Goal: Task Accomplishment & Management: Complete application form

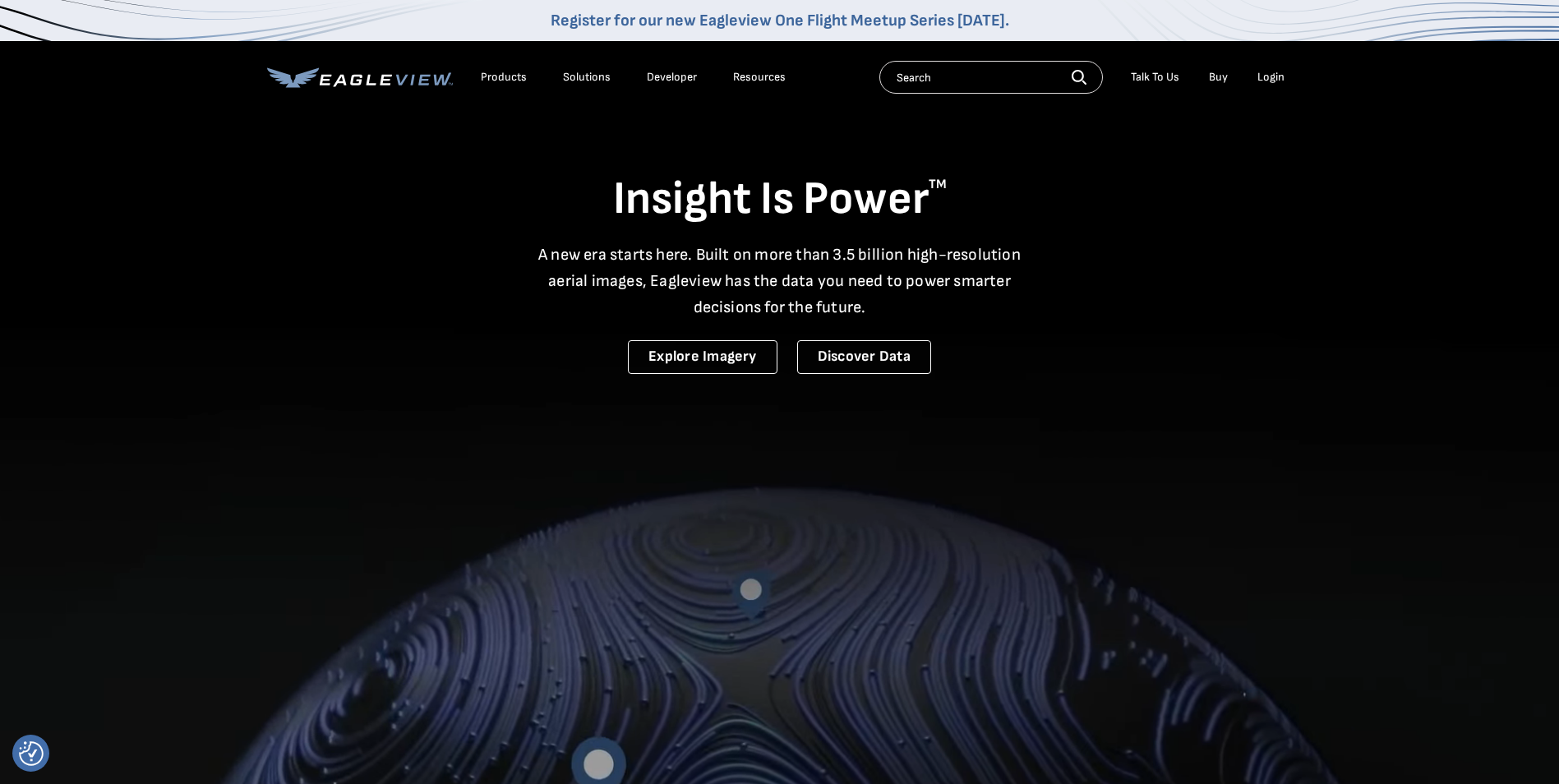
click at [1259, 77] on div "Login" at bounding box center [1271, 77] width 27 height 15
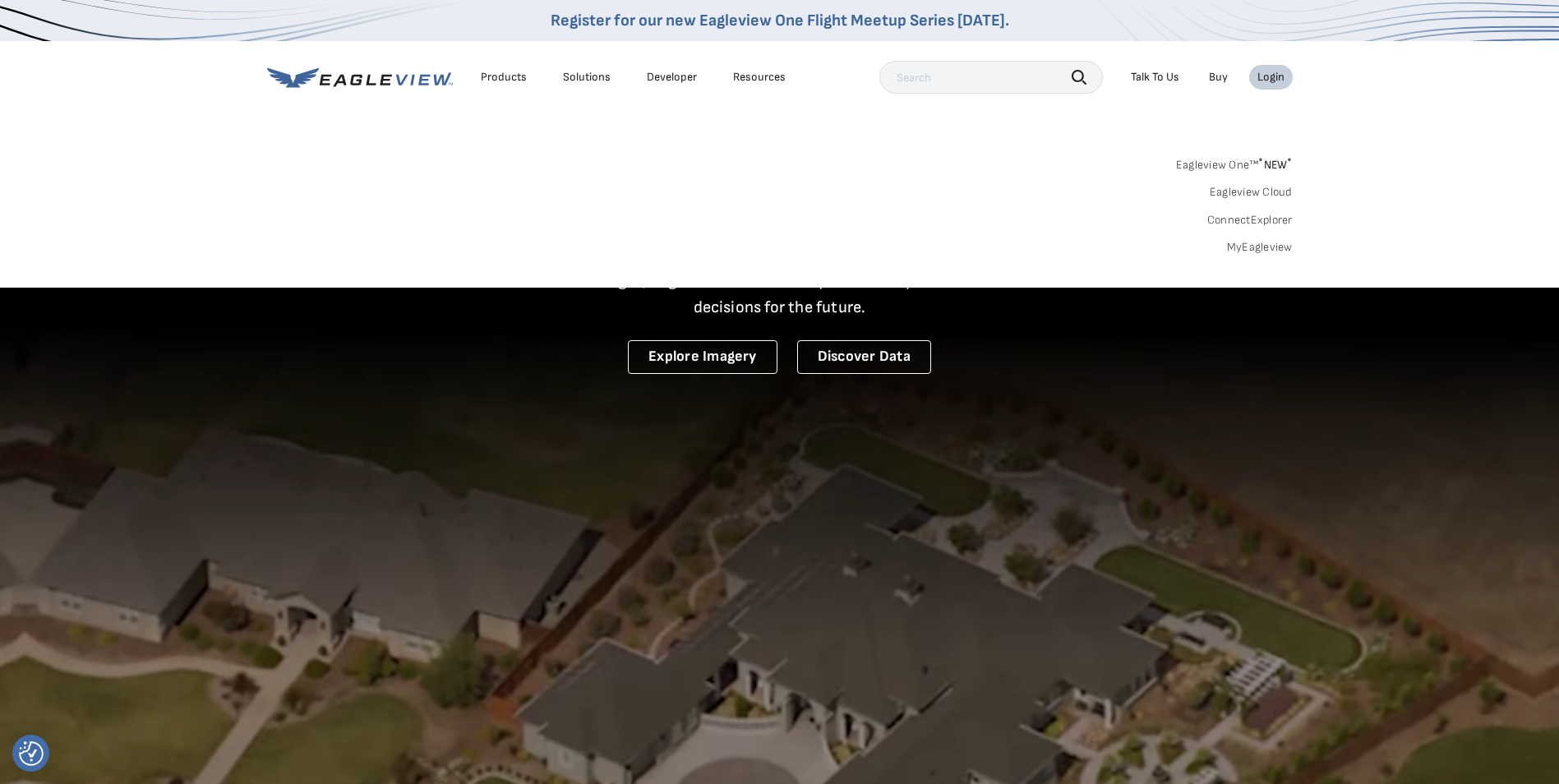
click at [1274, 74] on div "Login" at bounding box center [1271, 77] width 27 height 15
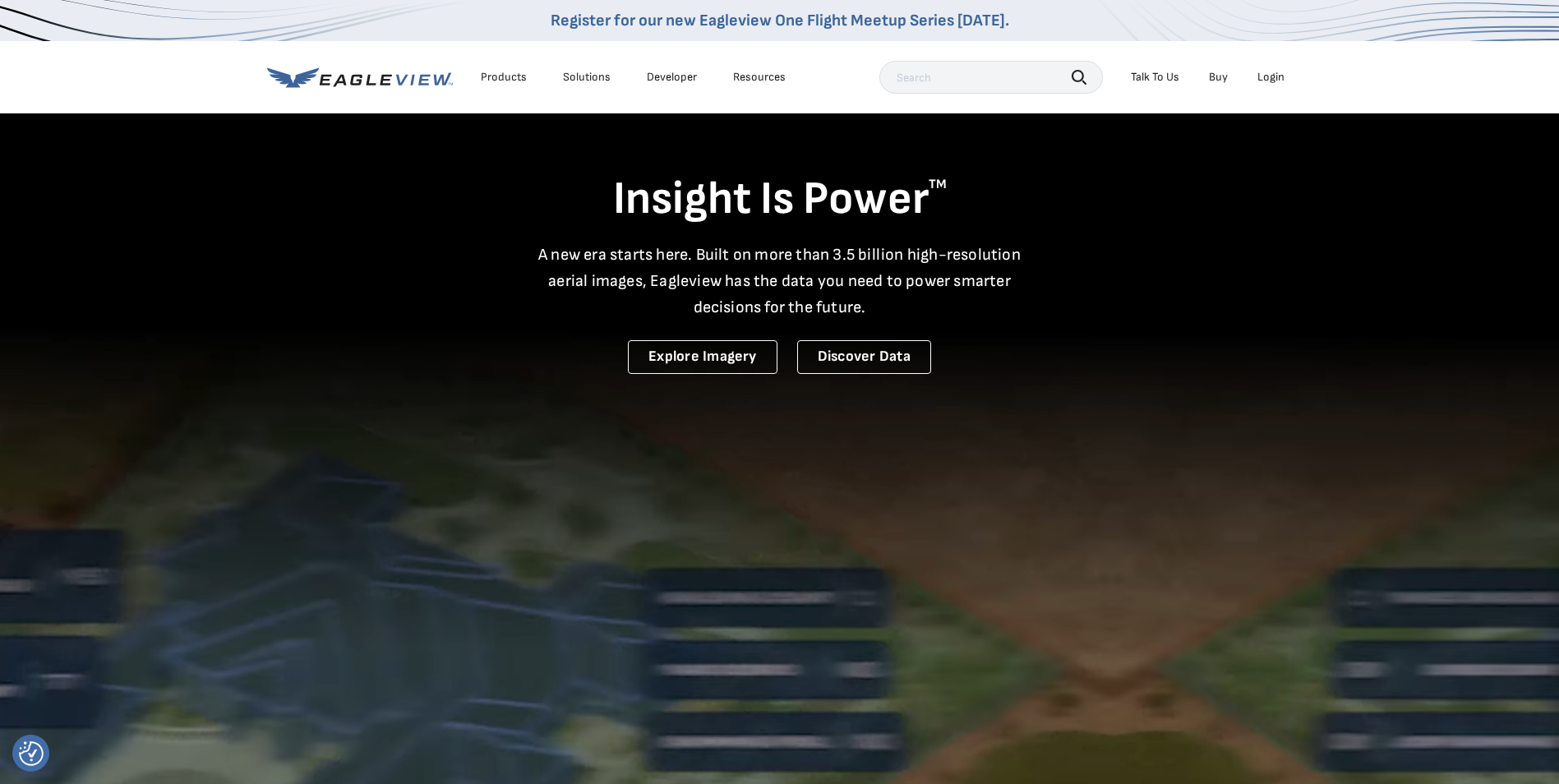
click at [1274, 74] on div "Login" at bounding box center [1271, 77] width 27 height 15
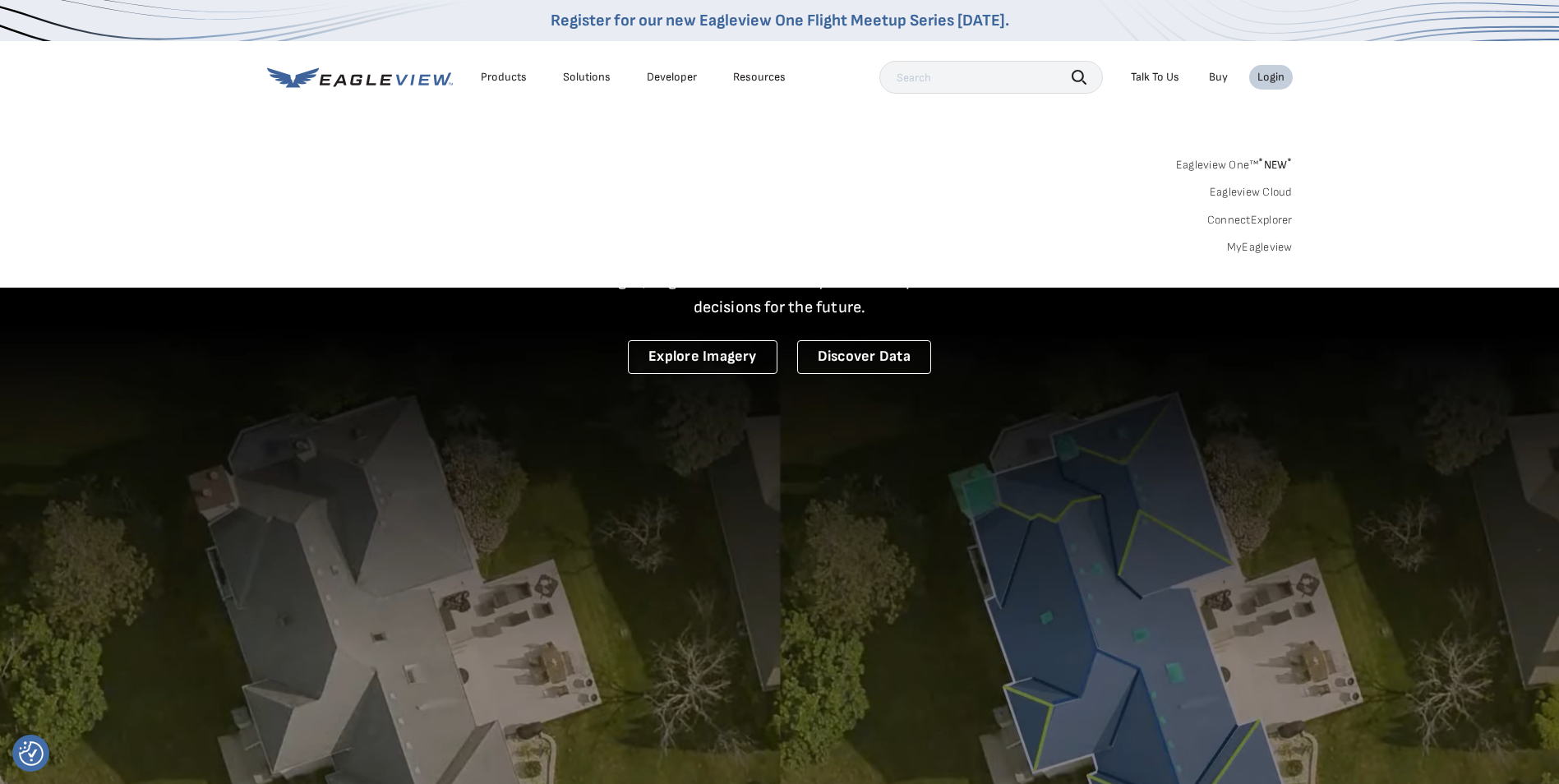
click at [1280, 246] on link "MyEagleview" at bounding box center [1260, 247] width 66 height 15
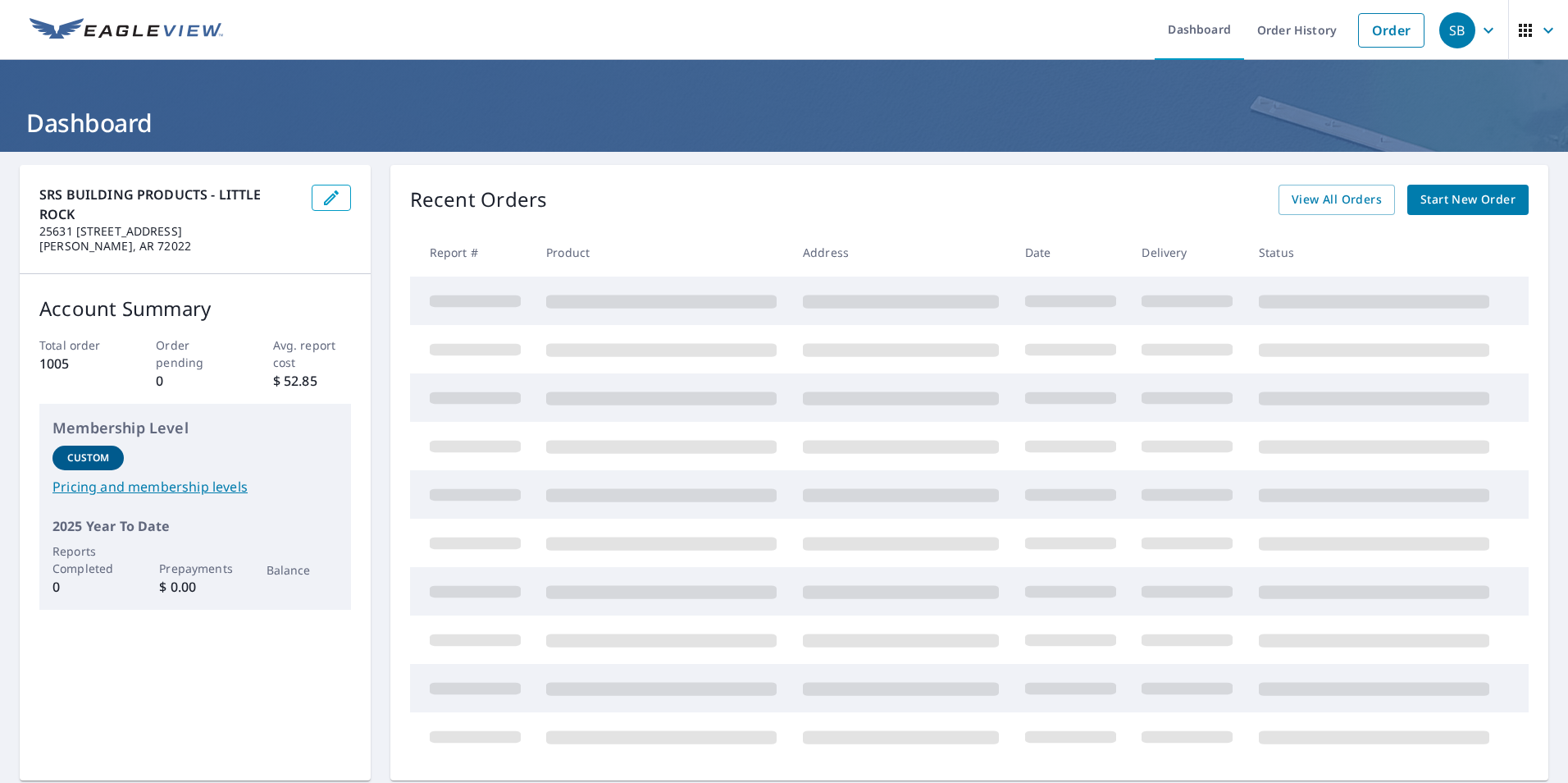
click at [1445, 193] on span "Start New Order" at bounding box center [1468, 200] width 95 height 20
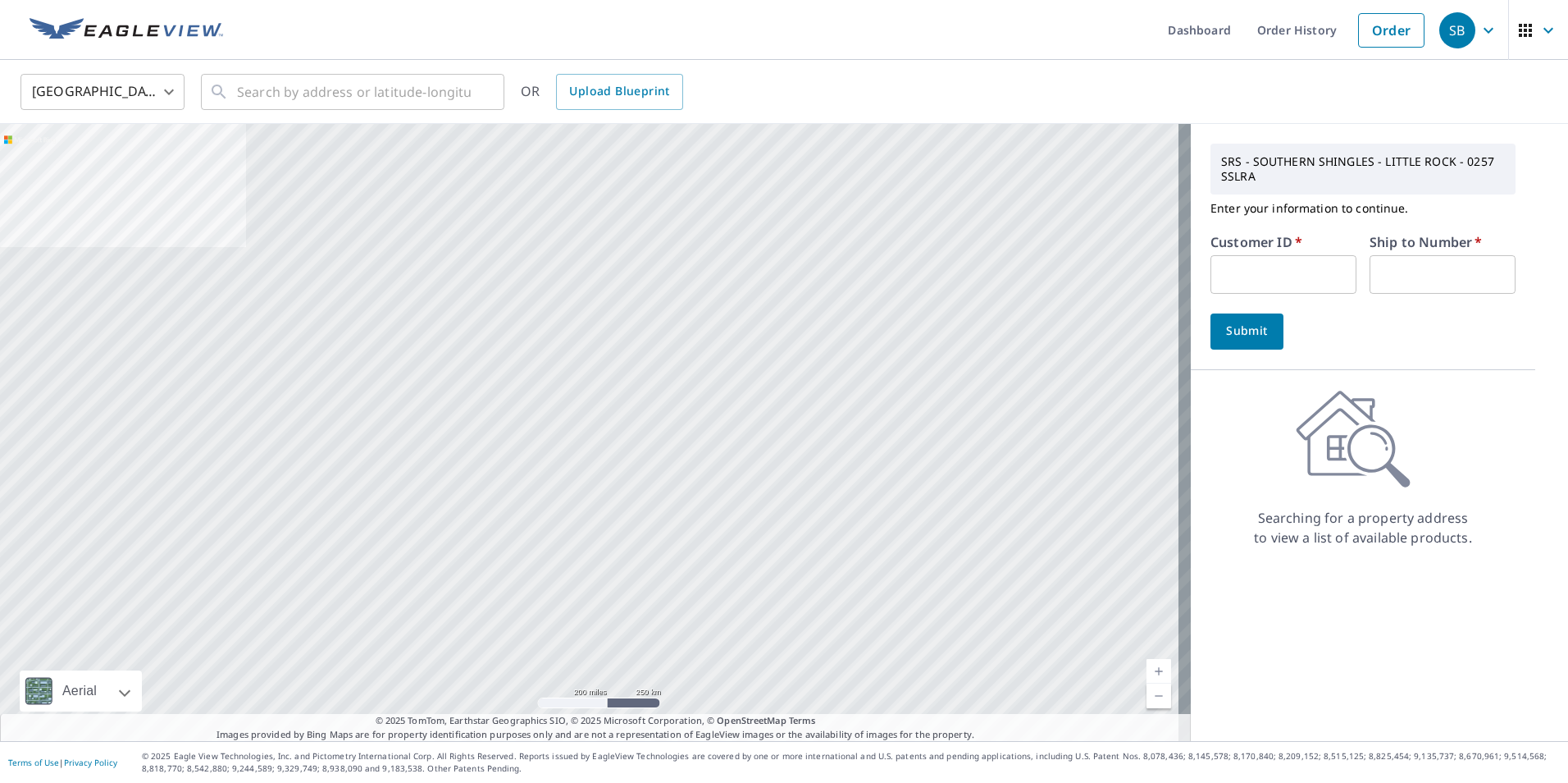
click at [1239, 279] on input "text" at bounding box center [1284, 275] width 146 height 39
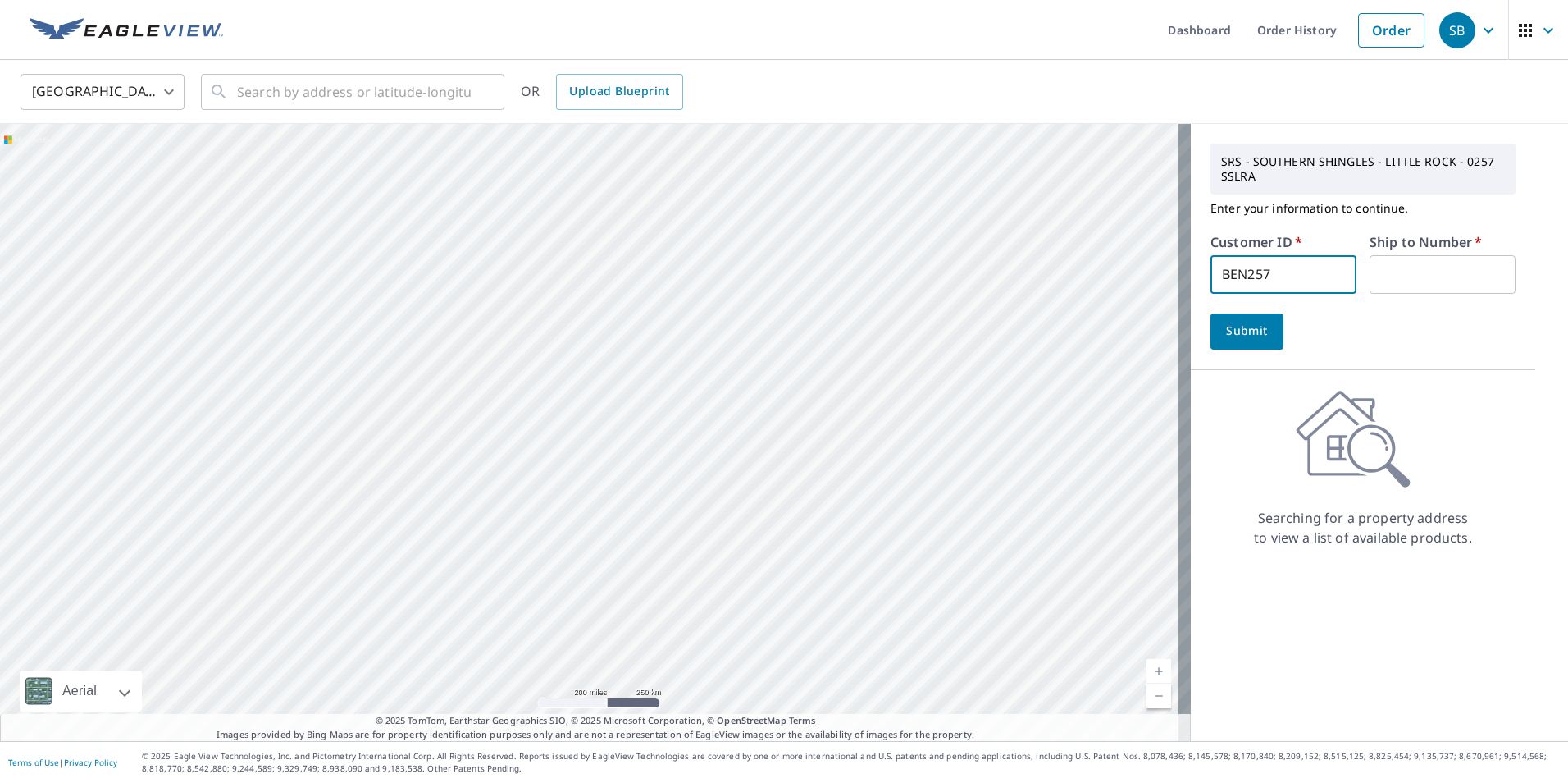
type input "BEN257"
type input "1"
click at [1234, 331] on span "Submit" at bounding box center [1247, 331] width 47 height 20
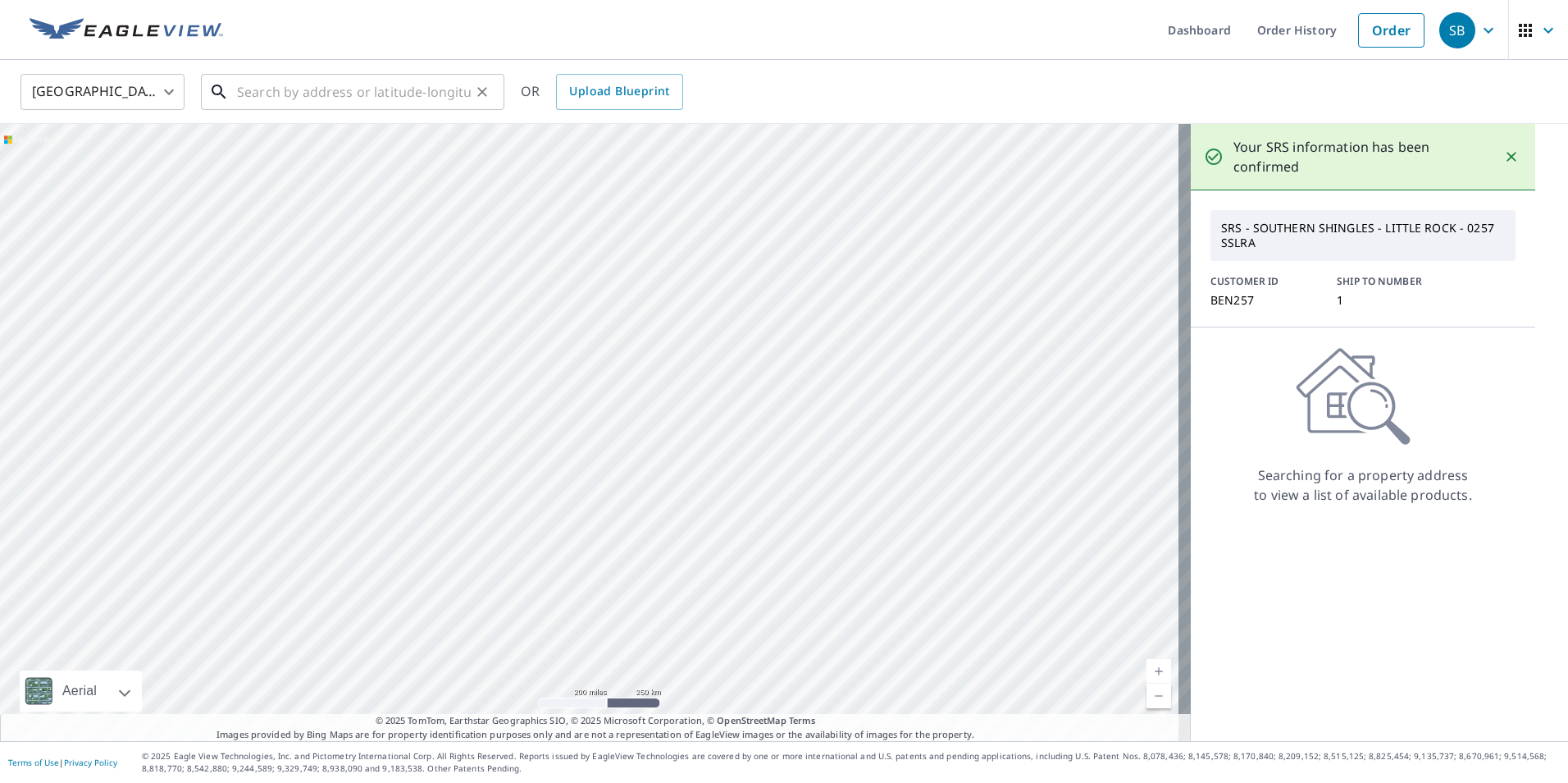
click at [363, 95] on input "text" at bounding box center [353, 92] width 234 height 46
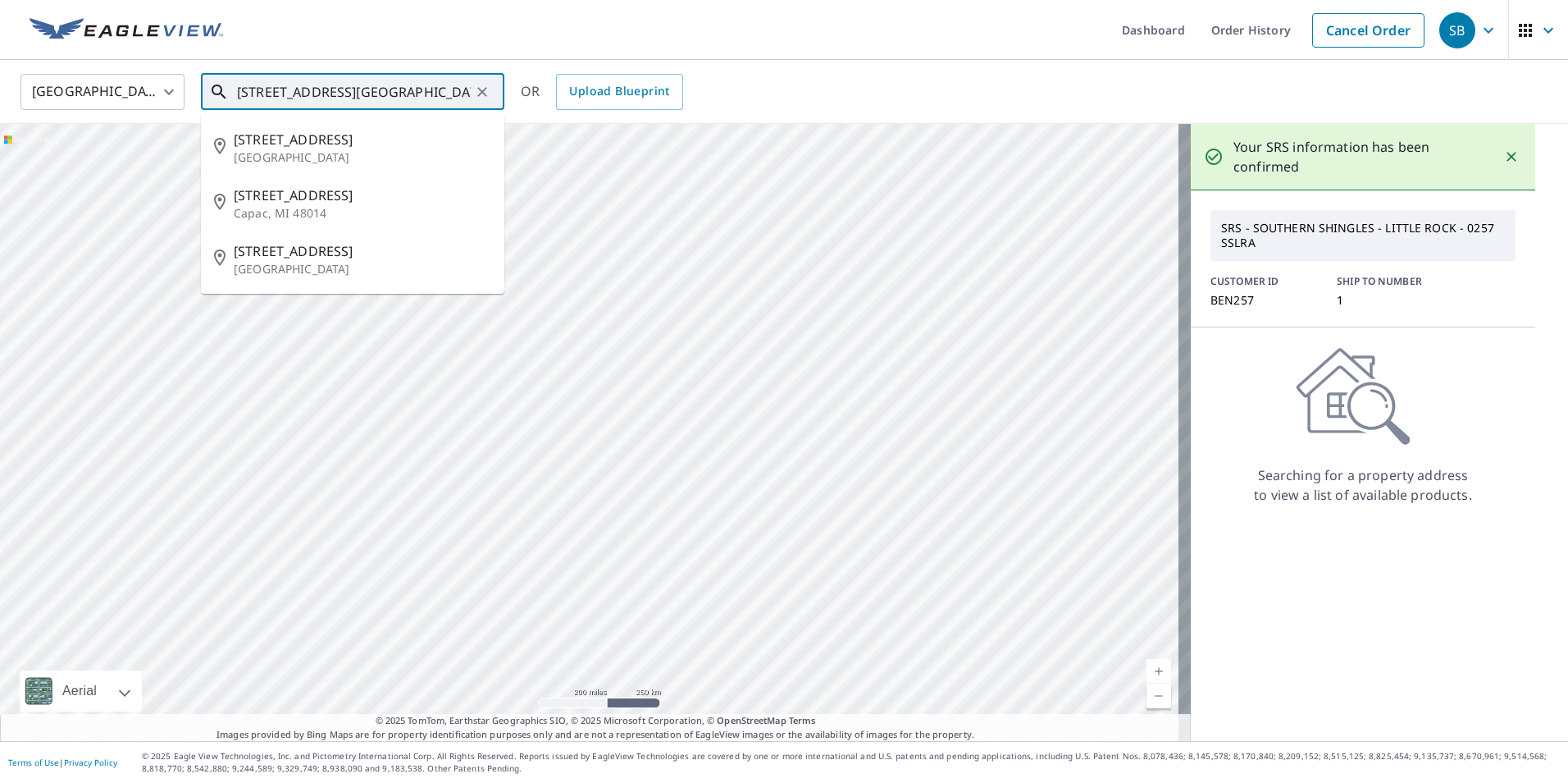
scroll to position [0, 6]
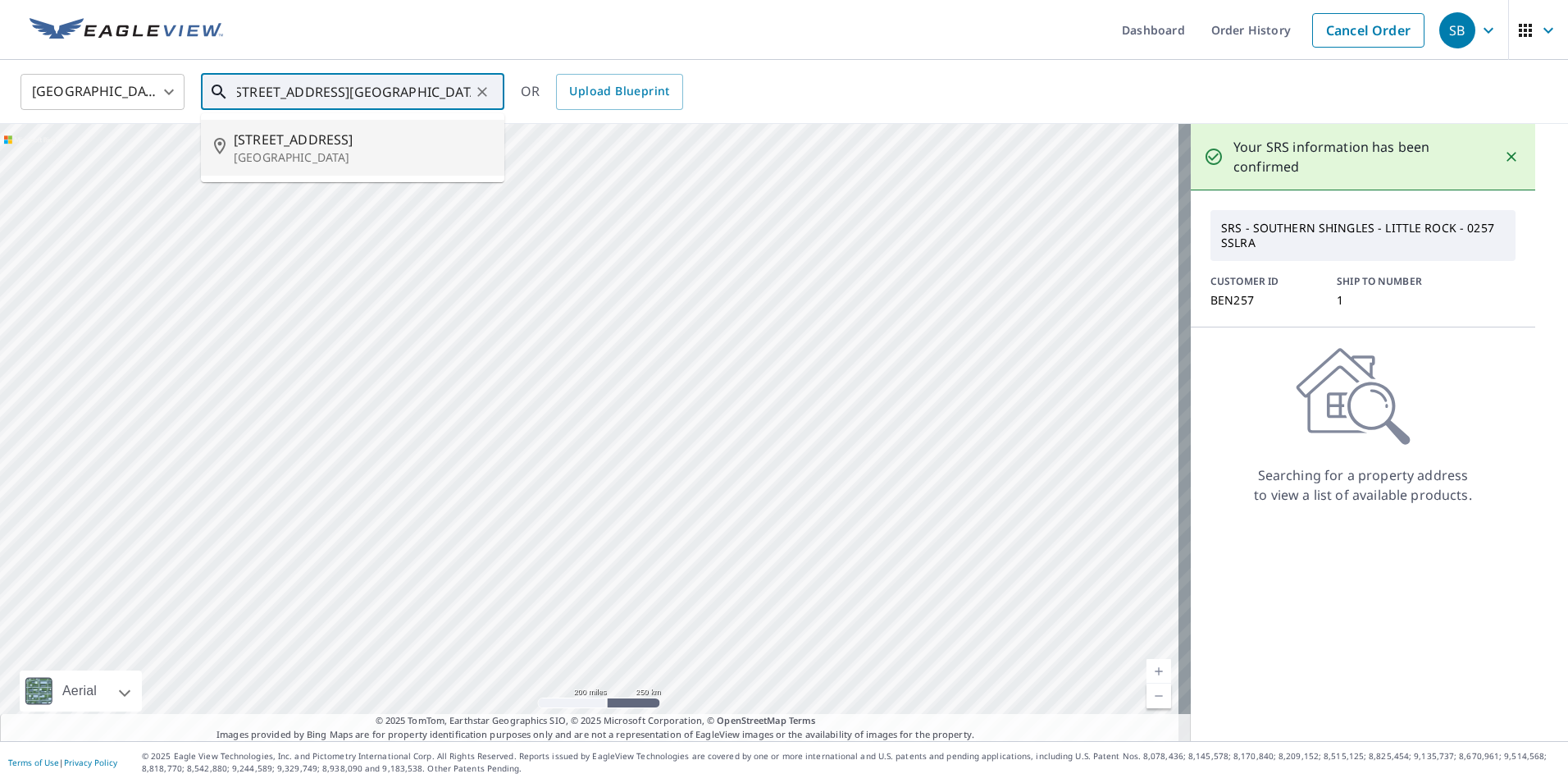
click at [337, 132] on span "[STREET_ADDRESS]" at bounding box center [363, 139] width 257 height 19
type input "[STREET_ADDRESS]"
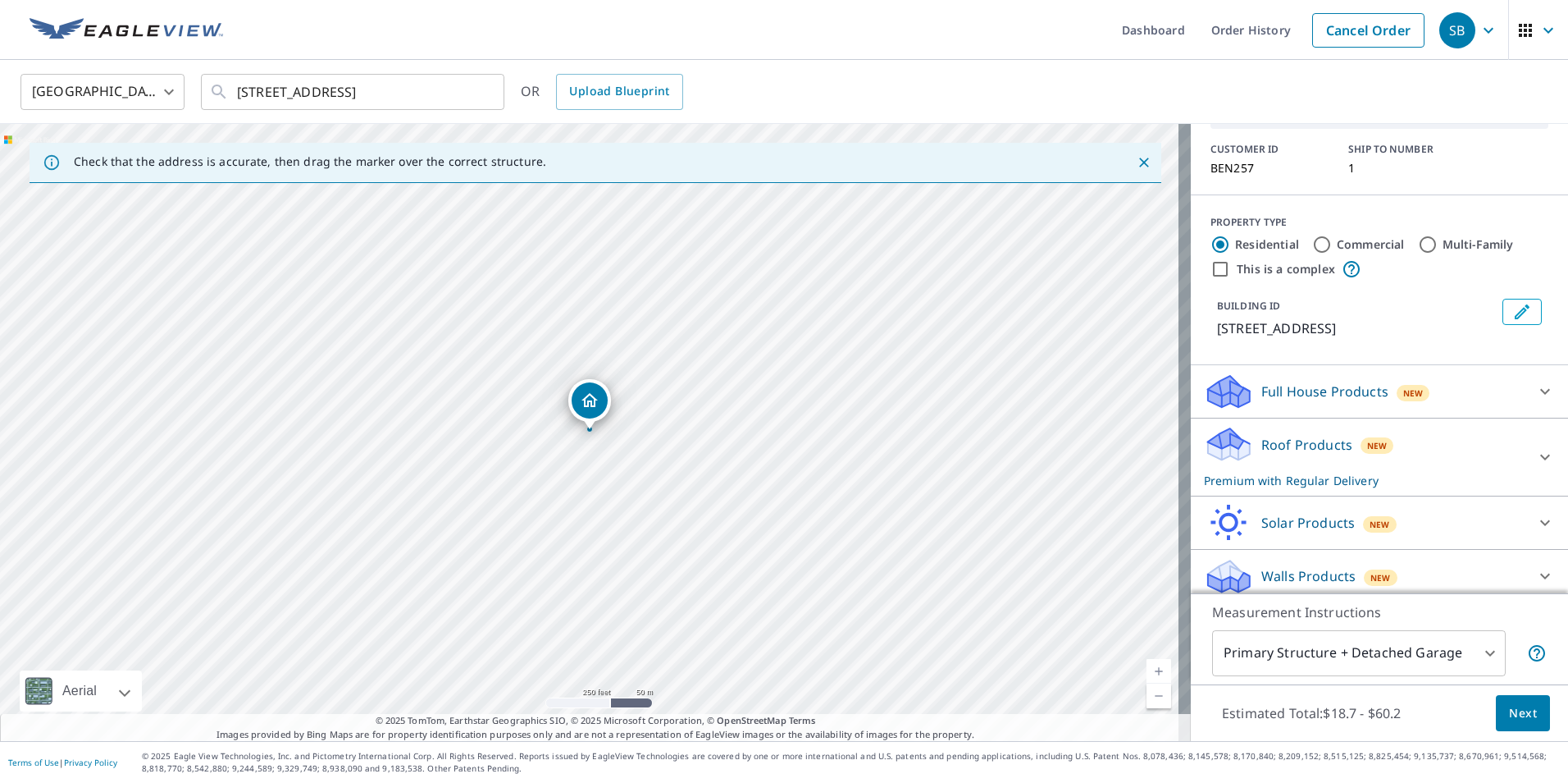
scroll to position [127, 0]
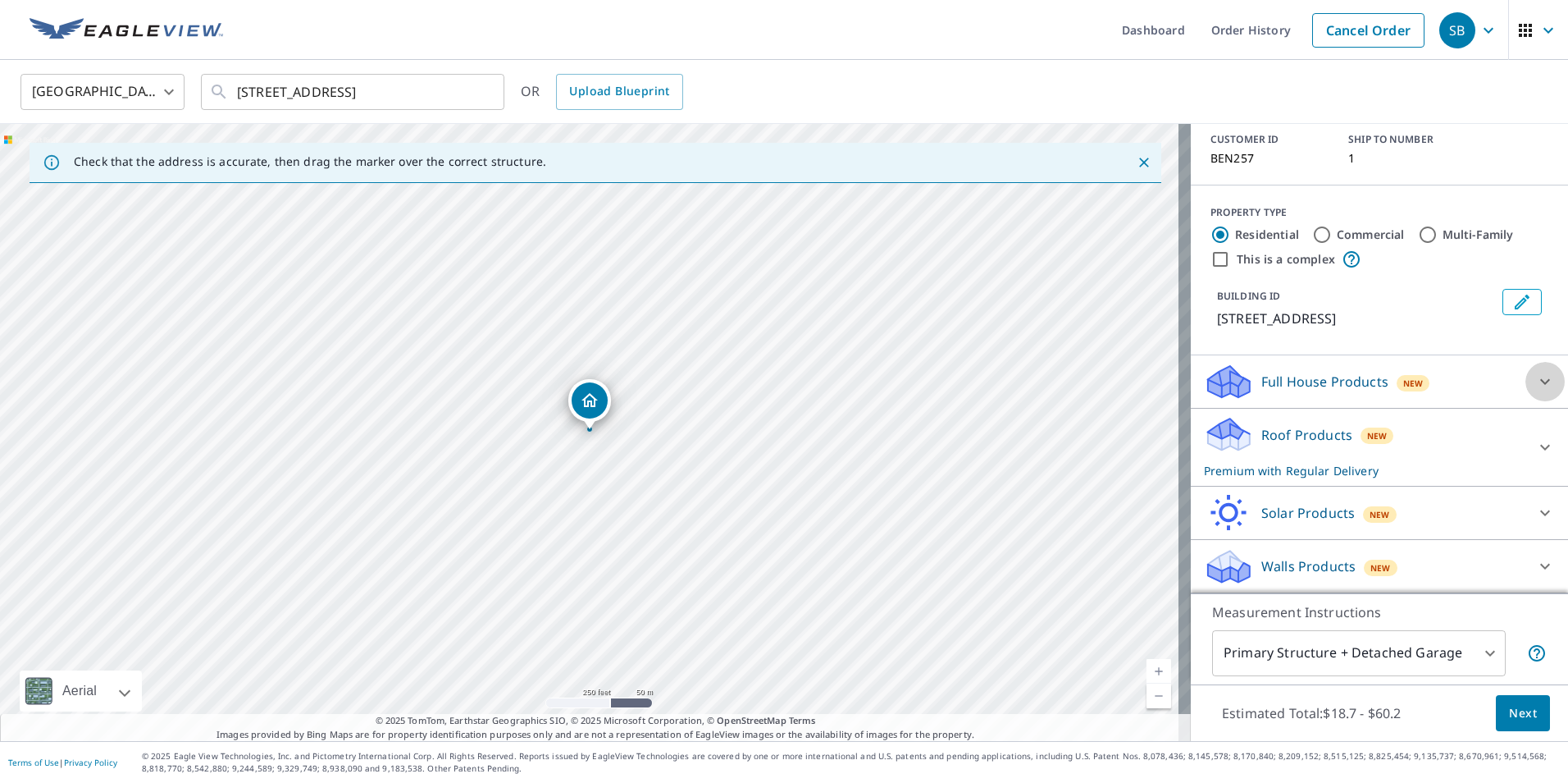
click at [1525, 388] on div at bounding box center [1545, 381] width 40 height 40
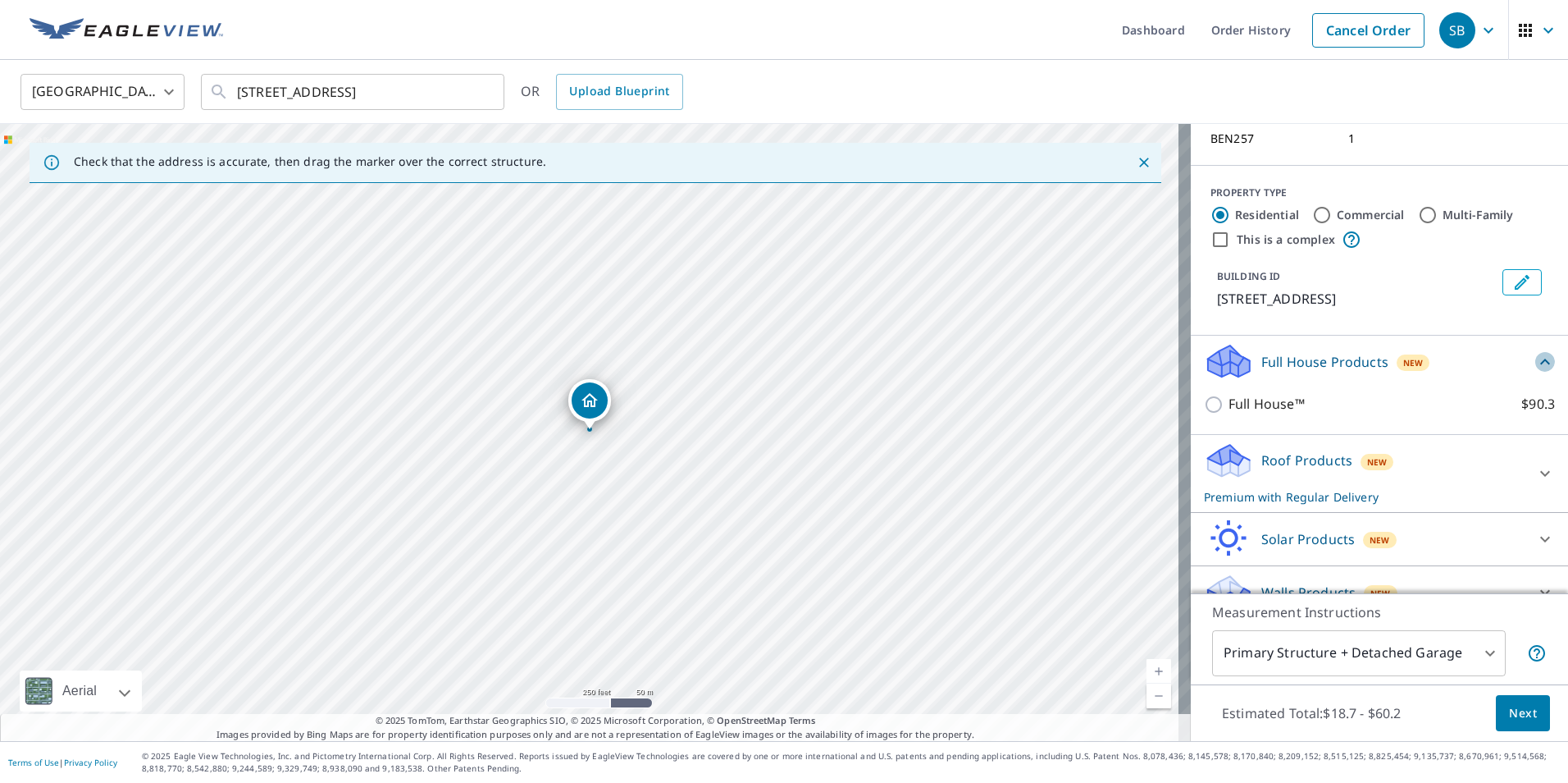
click at [1536, 372] on icon at bounding box center [1545, 361] width 19 height 19
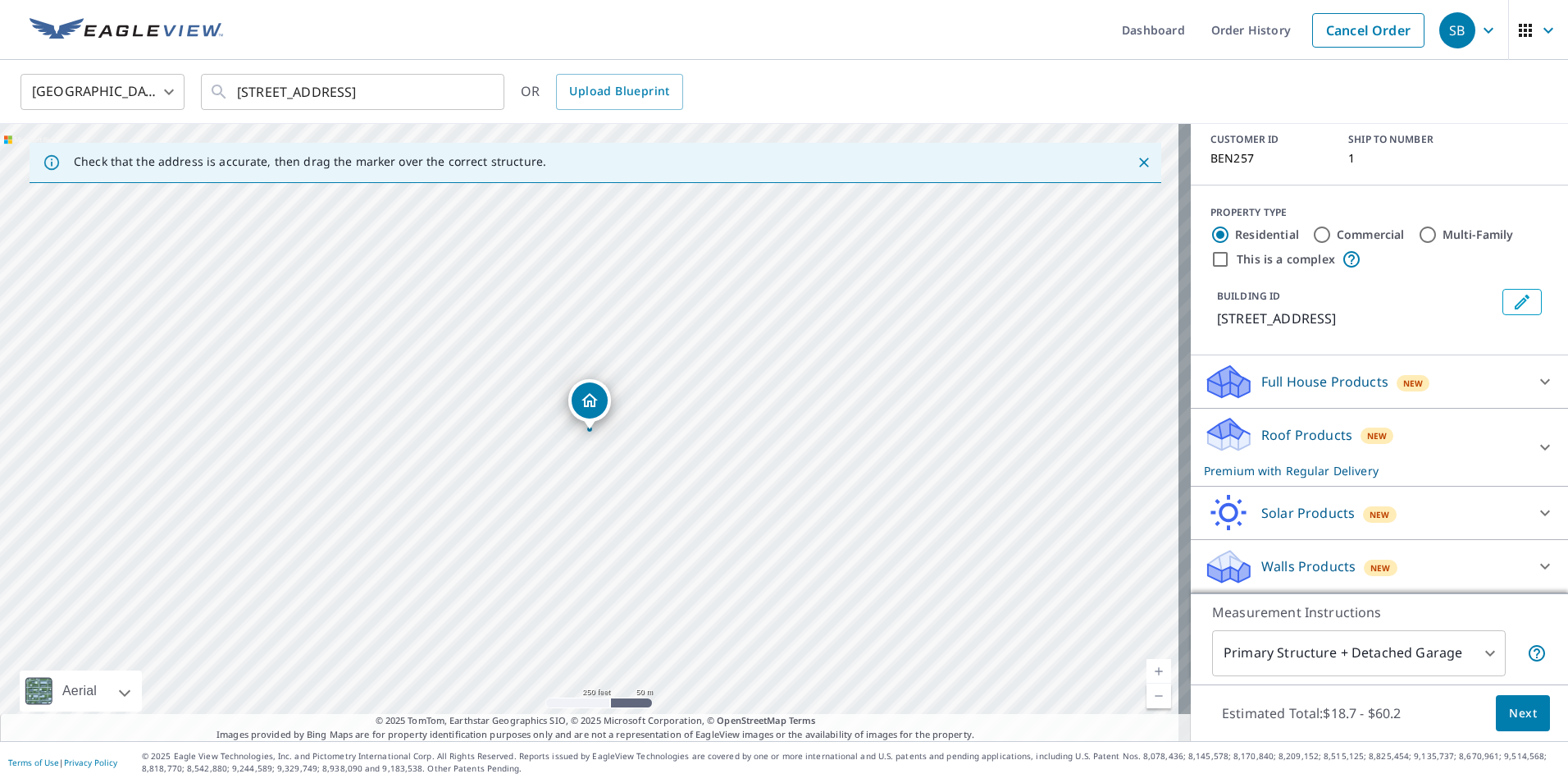
click at [1536, 441] on icon at bounding box center [1545, 447] width 19 height 19
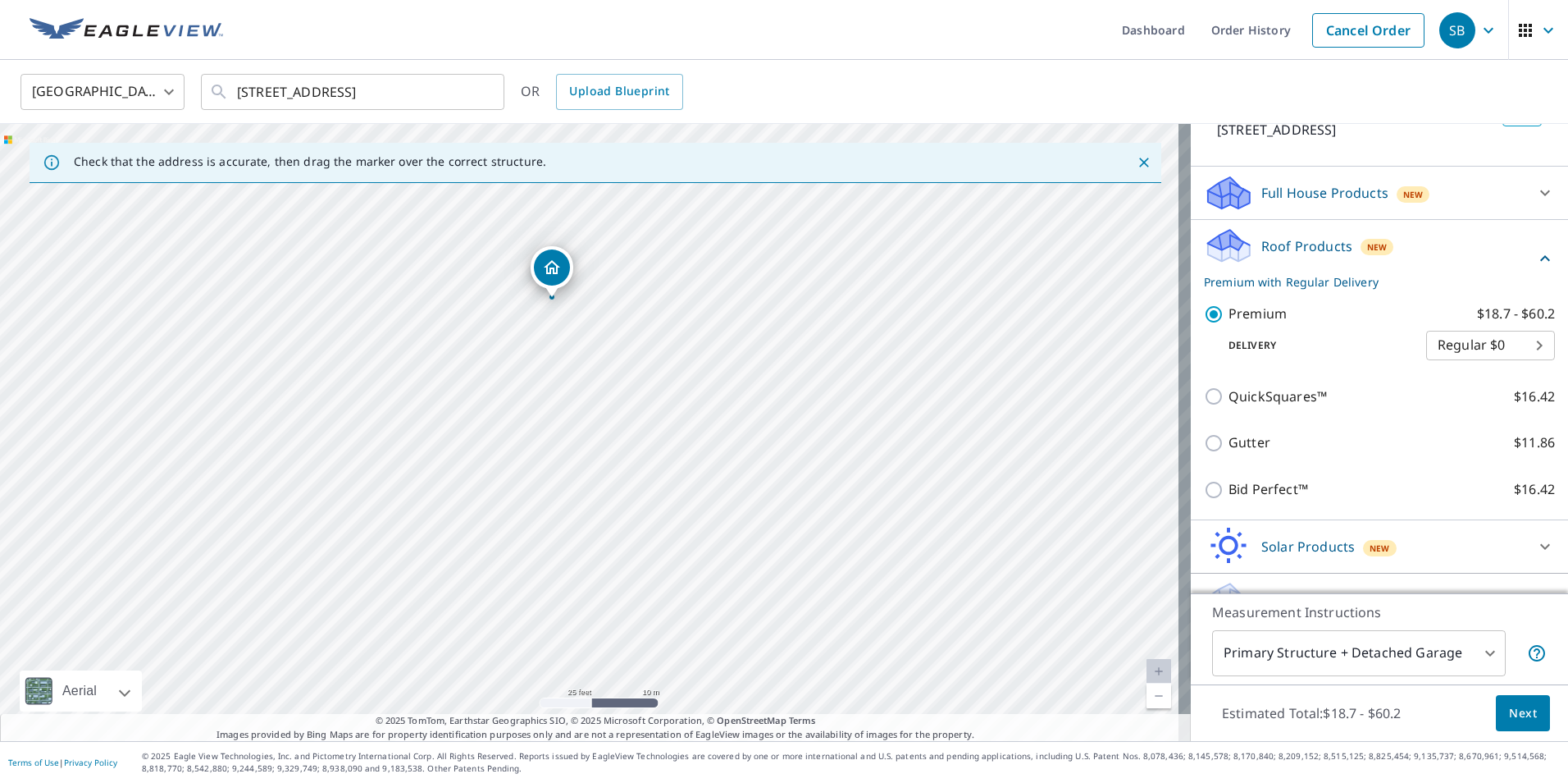
scroll to position [267, 0]
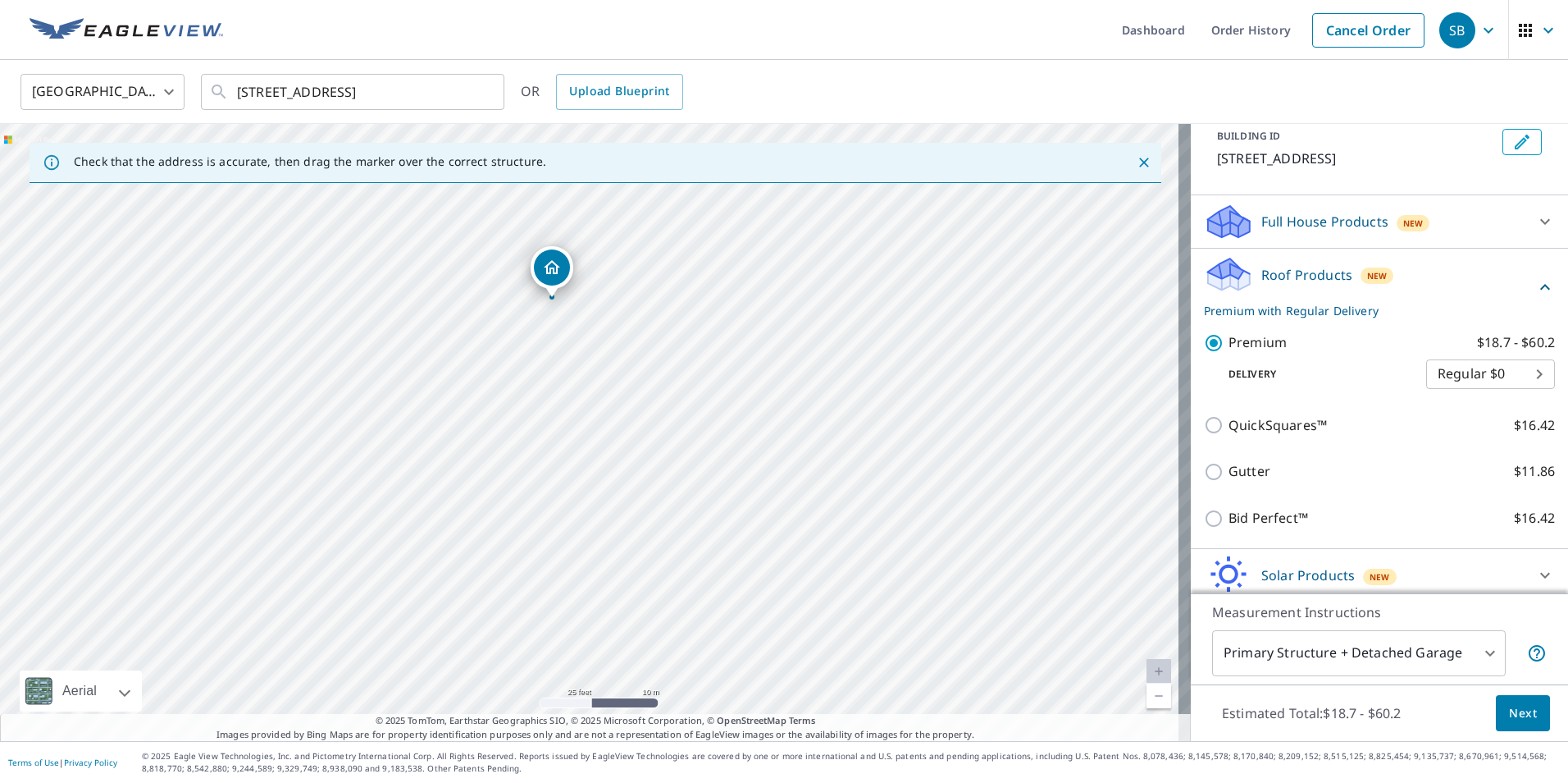
click at [1508, 392] on body "SB SB Dashboard Order History Cancel Order SB [GEOGRAPHIC_DATA] [GEOGRAPHIC_DAT…" at bounding box center [784, 392] width 1568 height 783
click at [1057, 433] on div at bounding box center [784, 392] width 1568 height 783
click at [1516, 706] on span "Next" at bounding box center [1524, 714] width 28 height 20
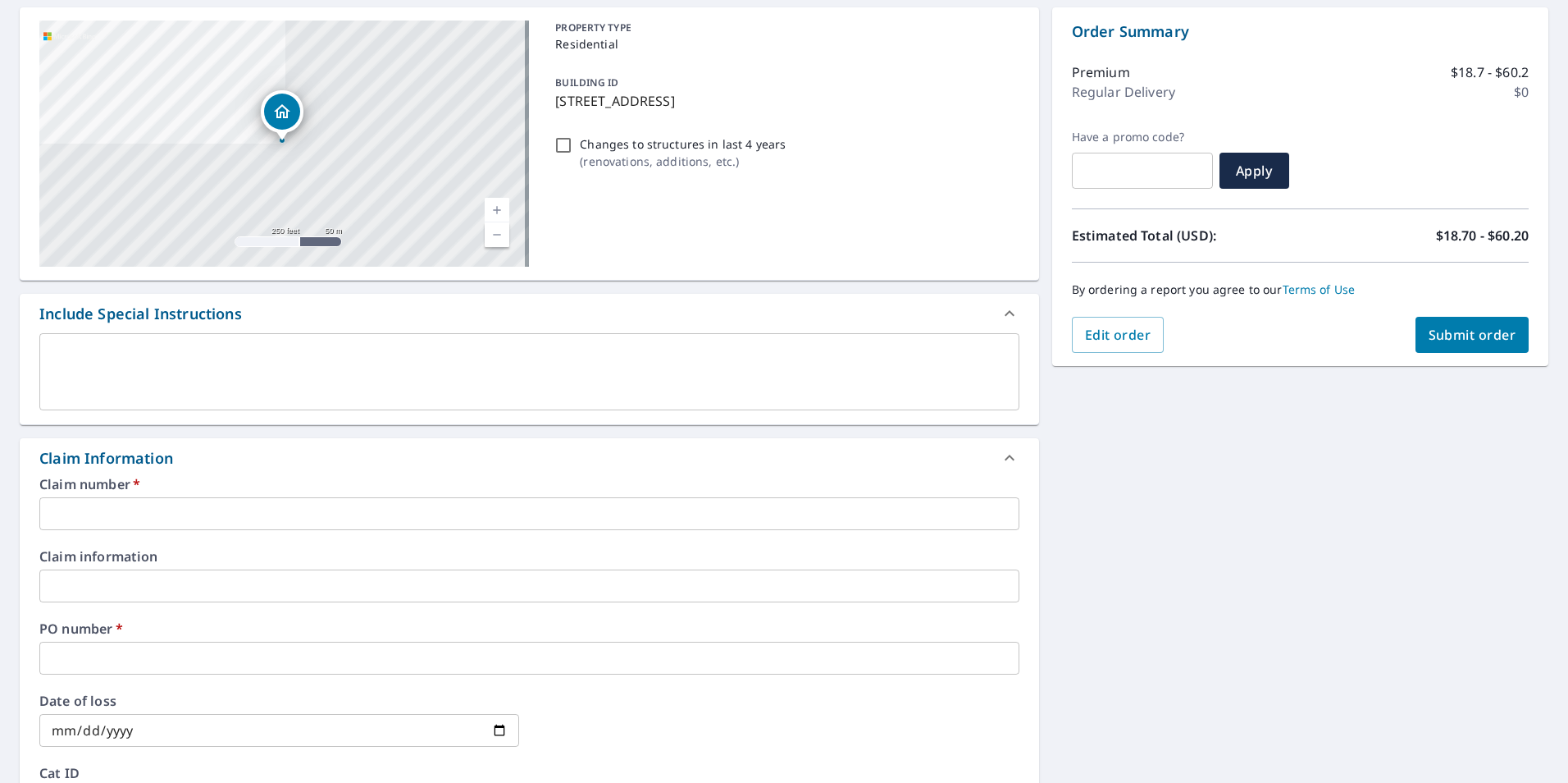
scroll to position [164, 0]
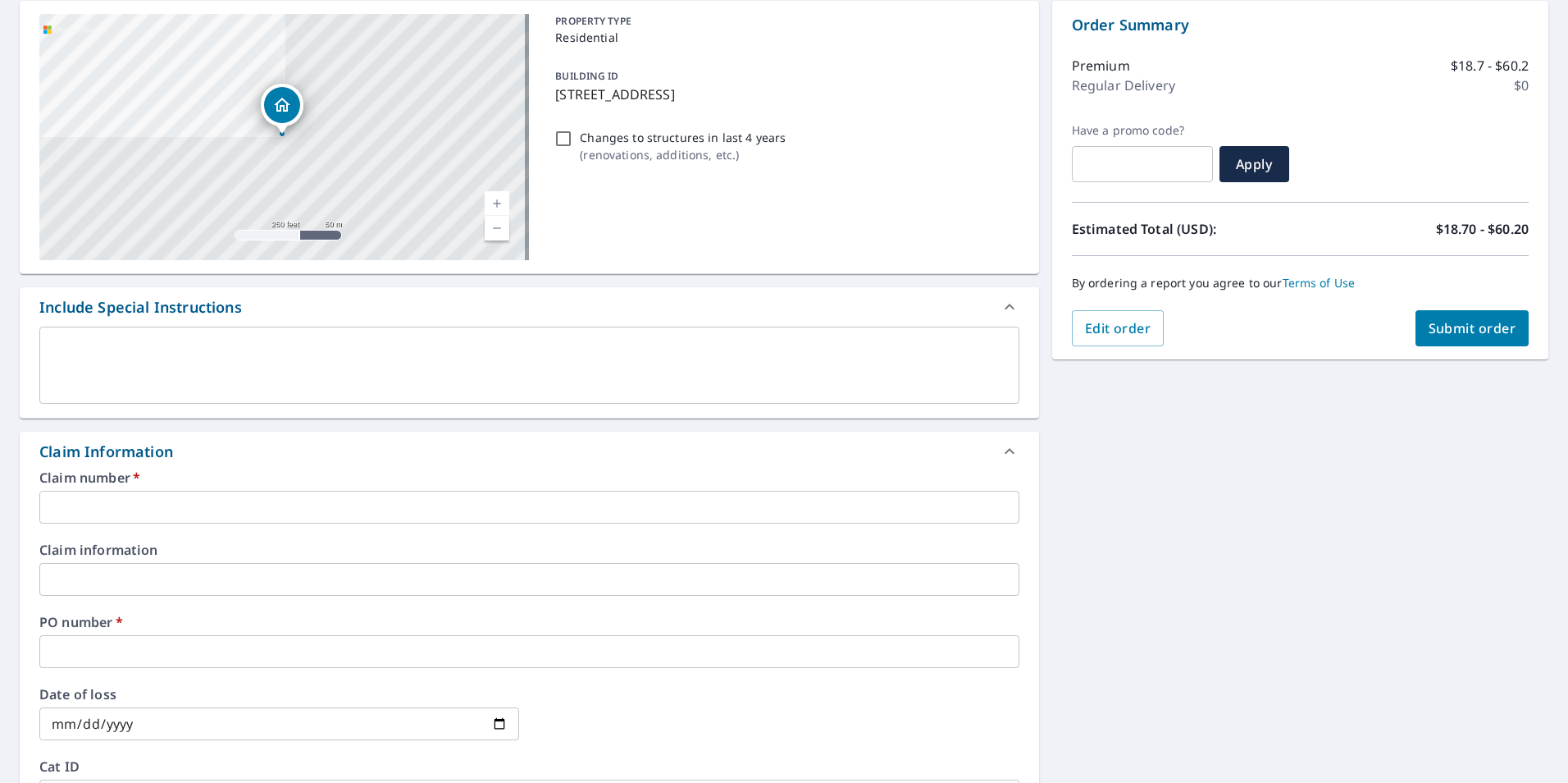
click at [253, 512] on input "text" at bounding box center [530, 506] width 981 height 32
click at [467, 529] on div "Claim number   * ​ Claim information ​ PO number   * ​ Date of loss ​ Cat ID ​" at bounding box center [529, 649] width 1019 height 355
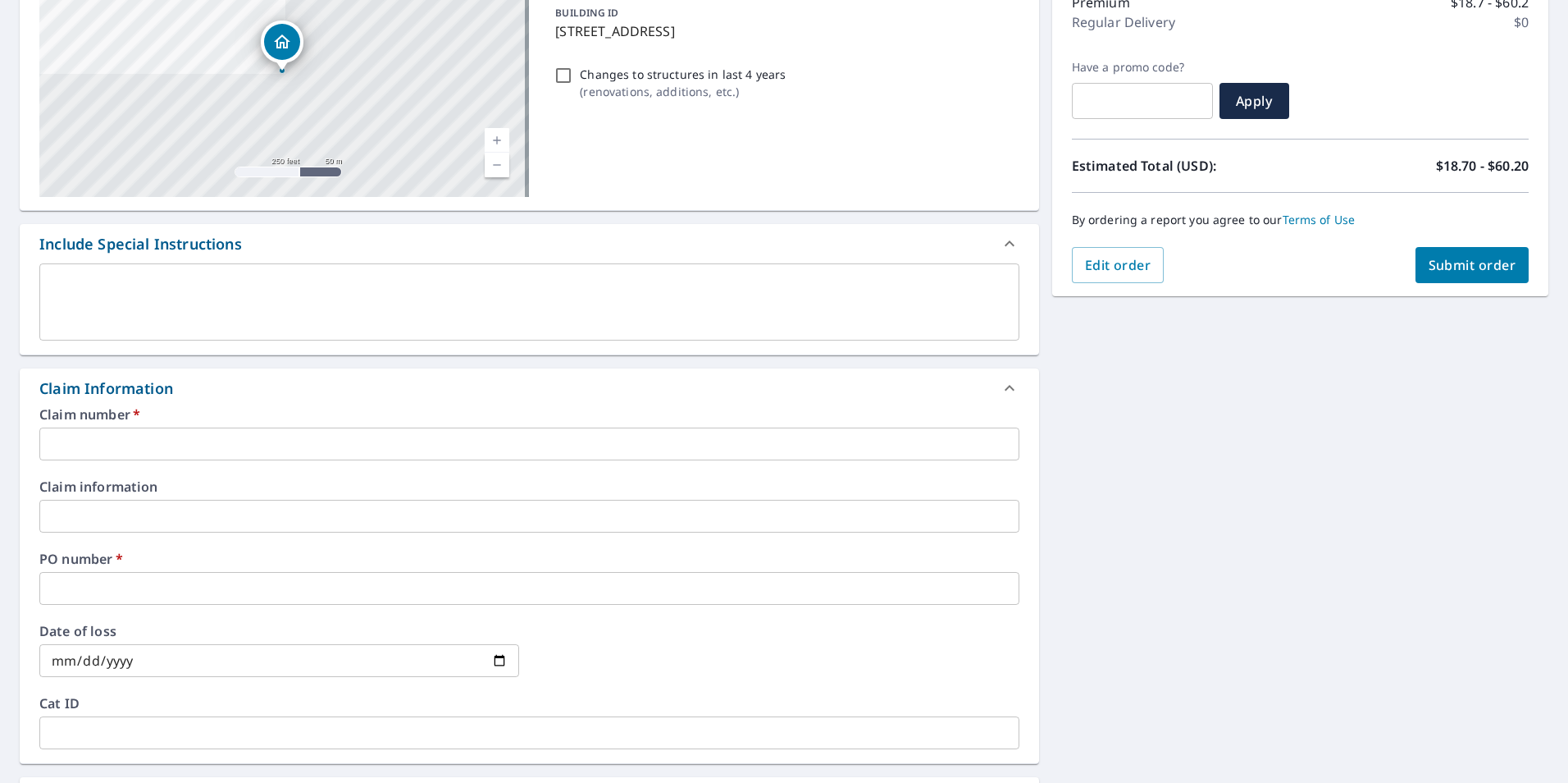
scroll to position [246, 0]
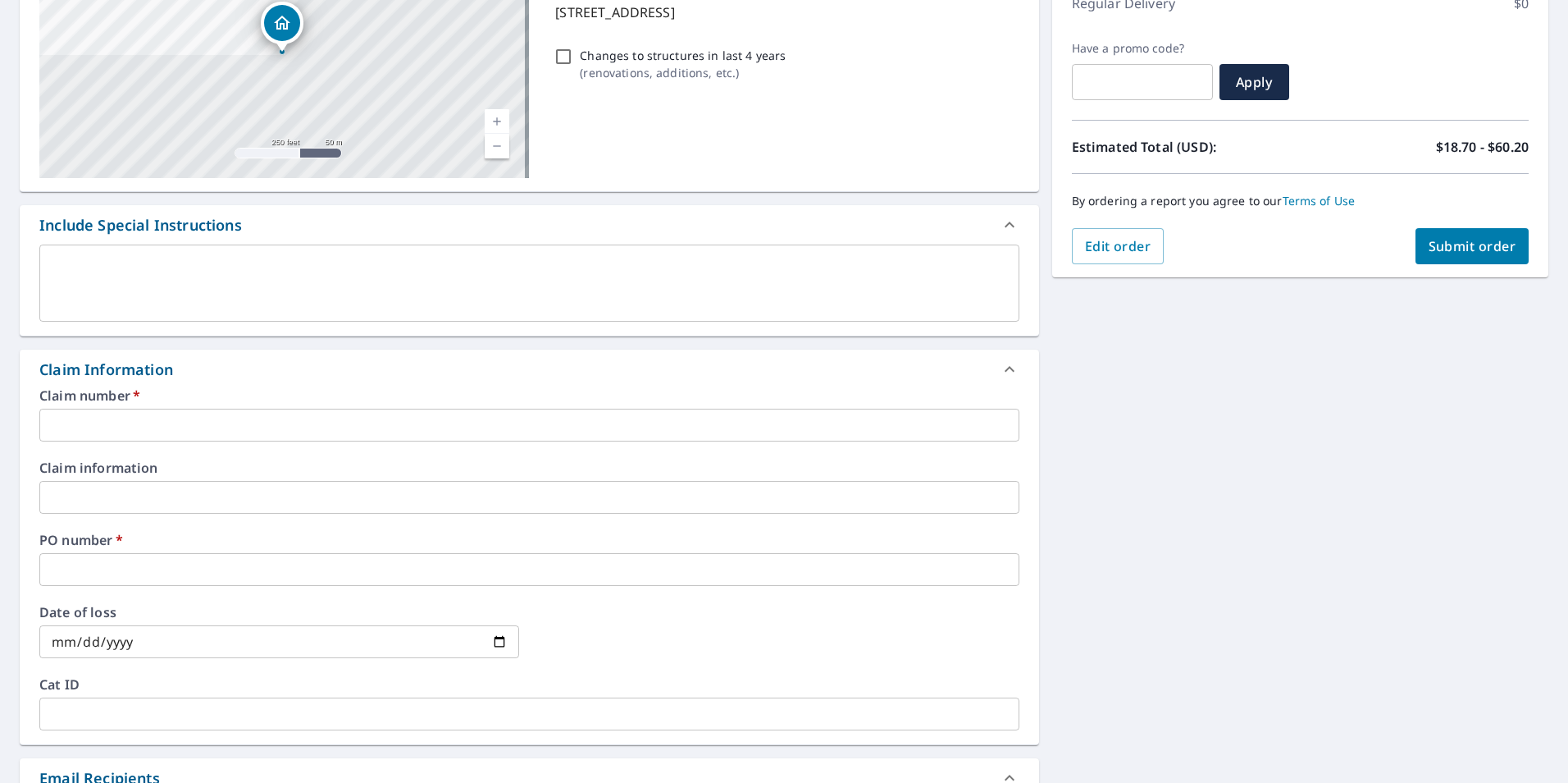
click at [309, 424] on input "text" at bounding box center [530, 425] width 981 height 32
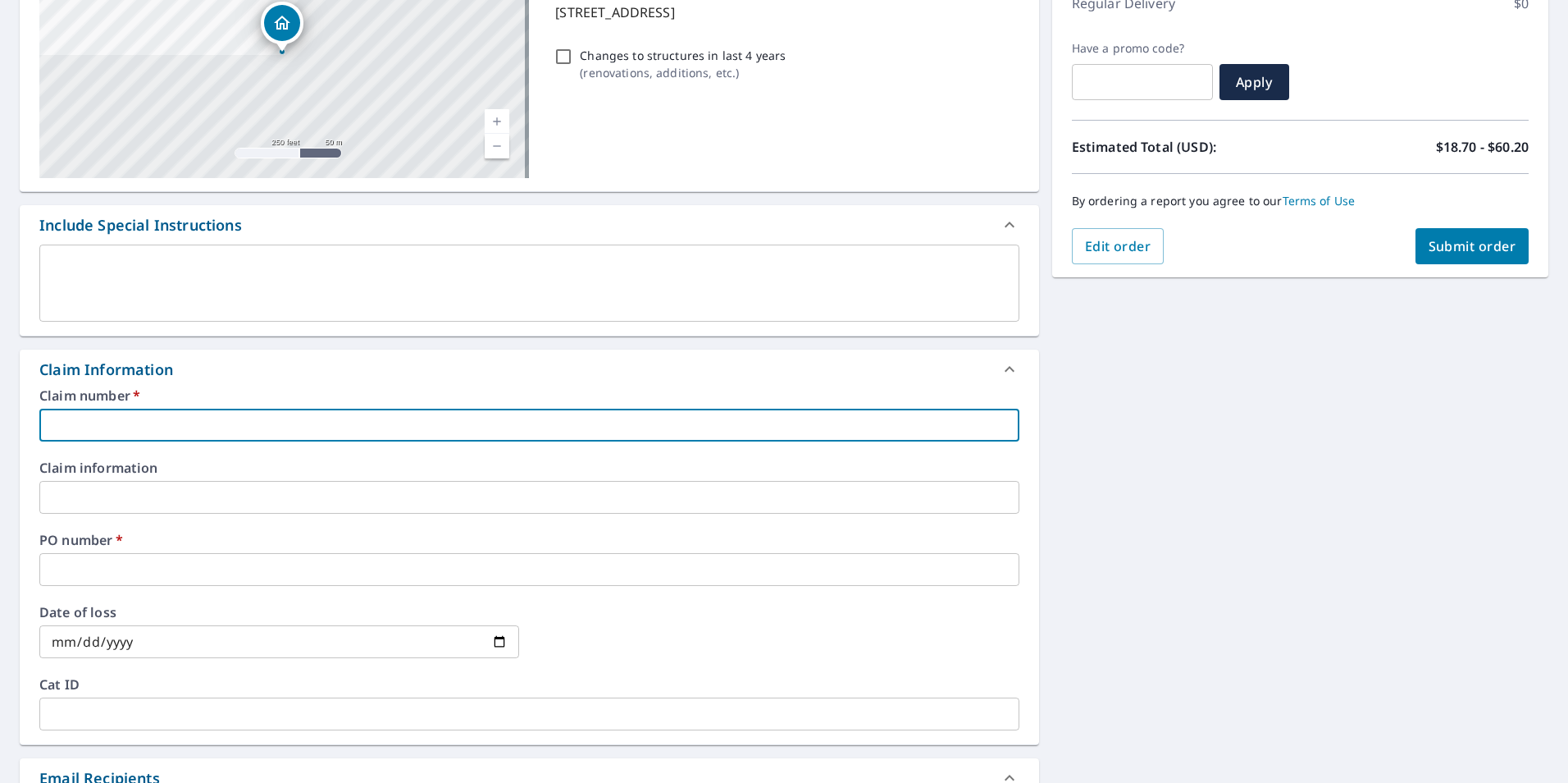
click at [301, 439] on input "text" at bounding box center [530, 425] width 981 height 32
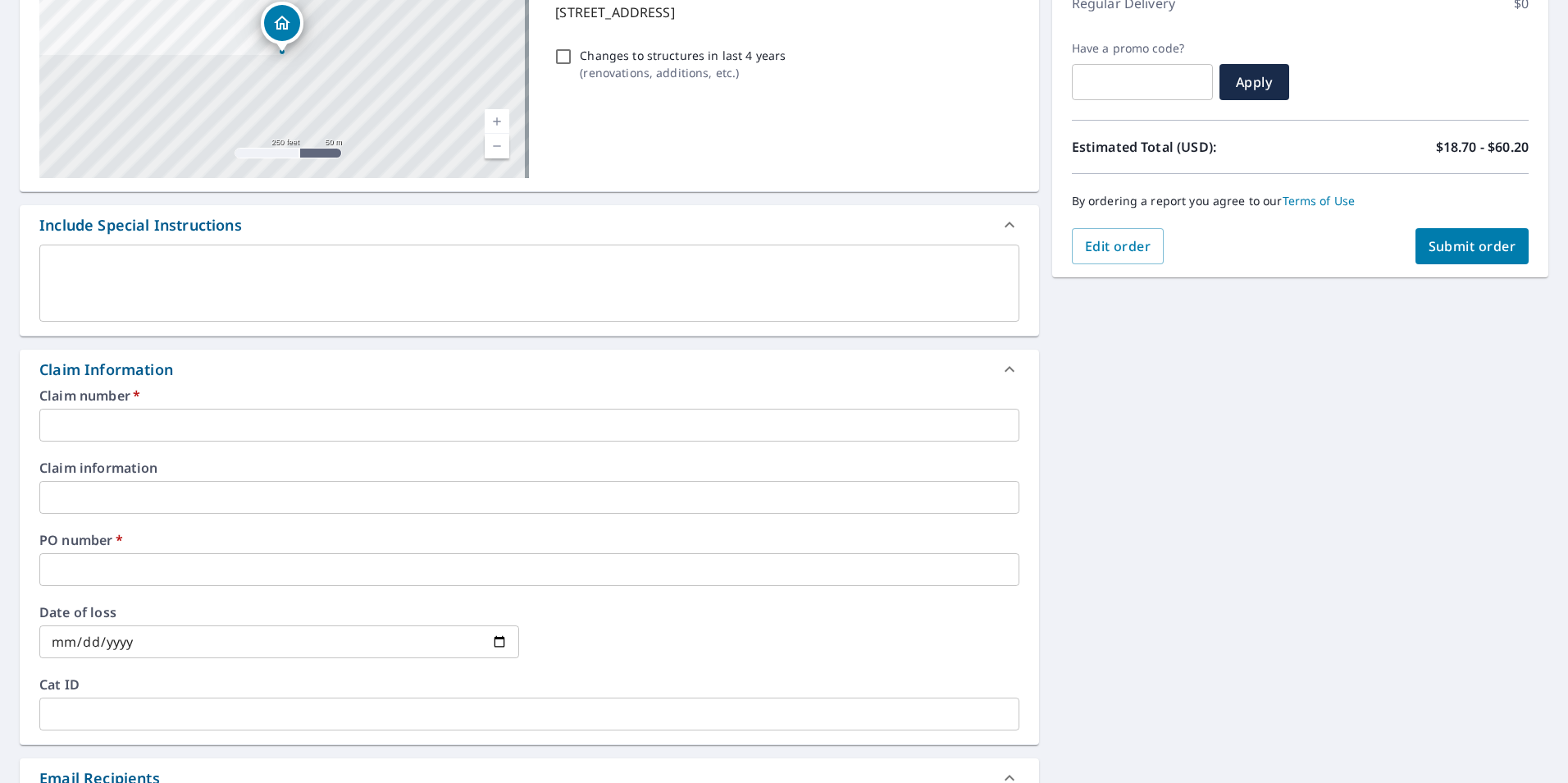
click at [68, 425] on input "text" at bounding box center [530, 425] width 981 height 32
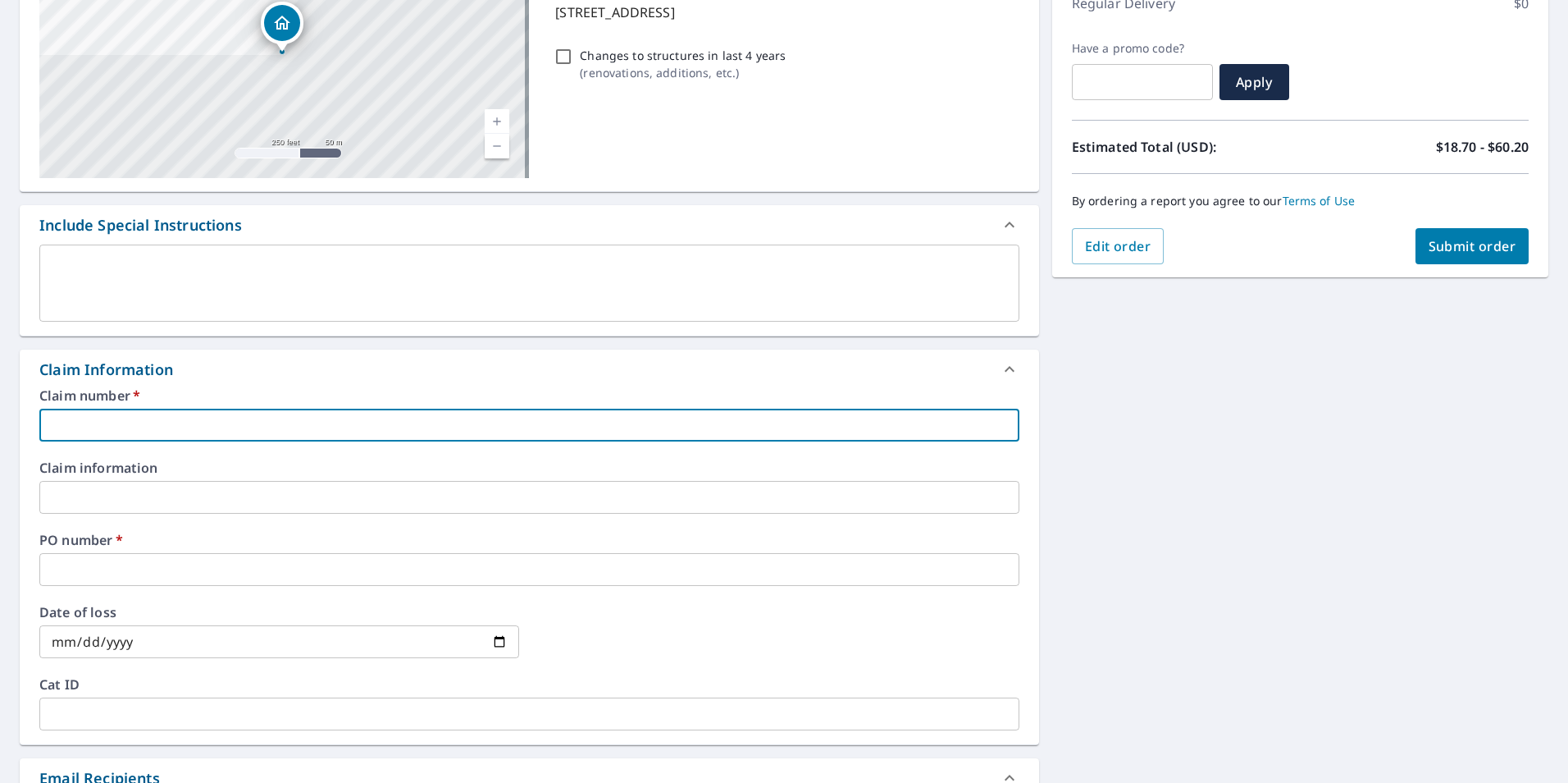
type input "N"
checkbox input "true"
type input "N/"
checkbox input "true"
type input "N/A"
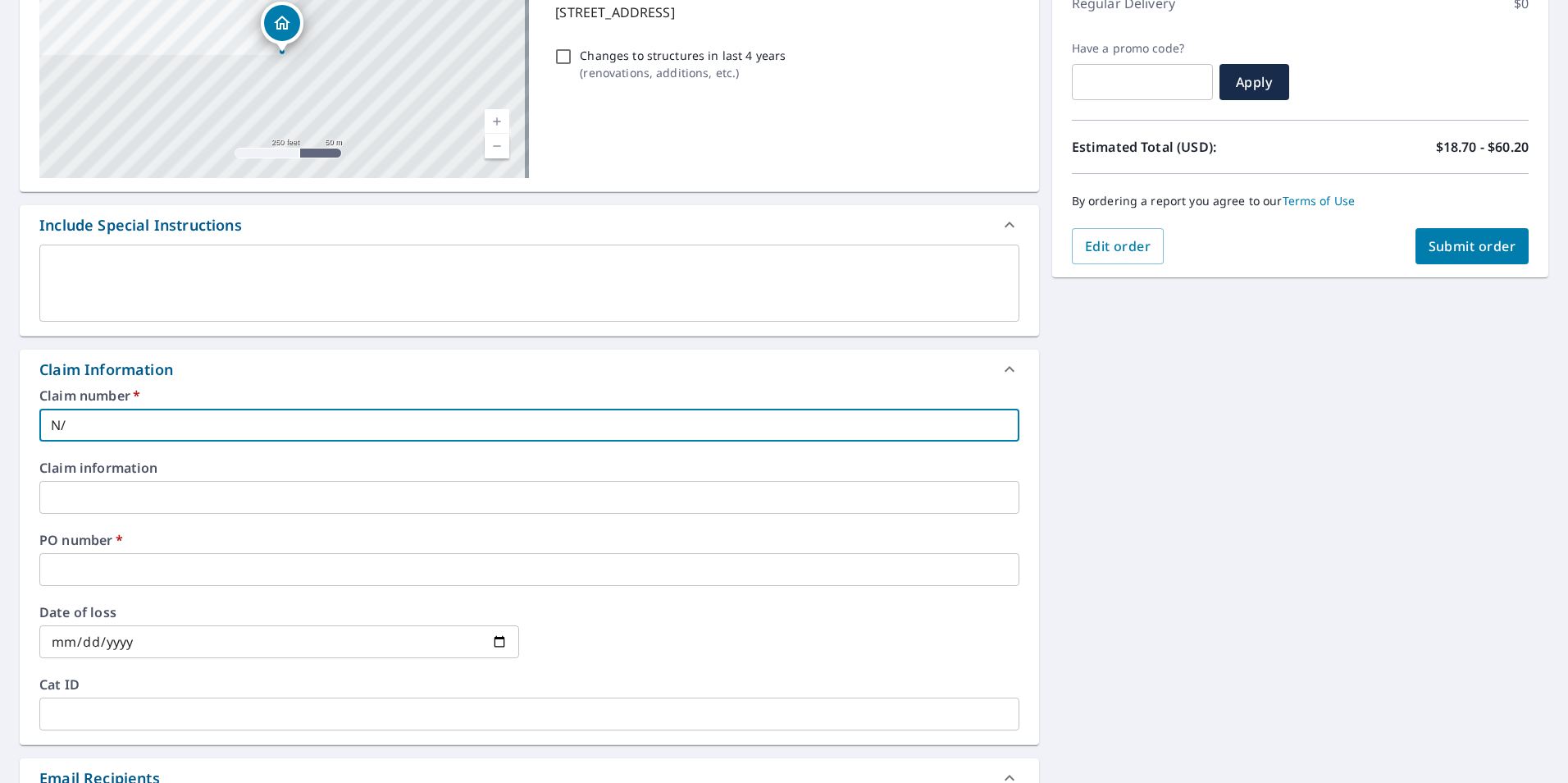
checkbox input "true"
type input "N/A"
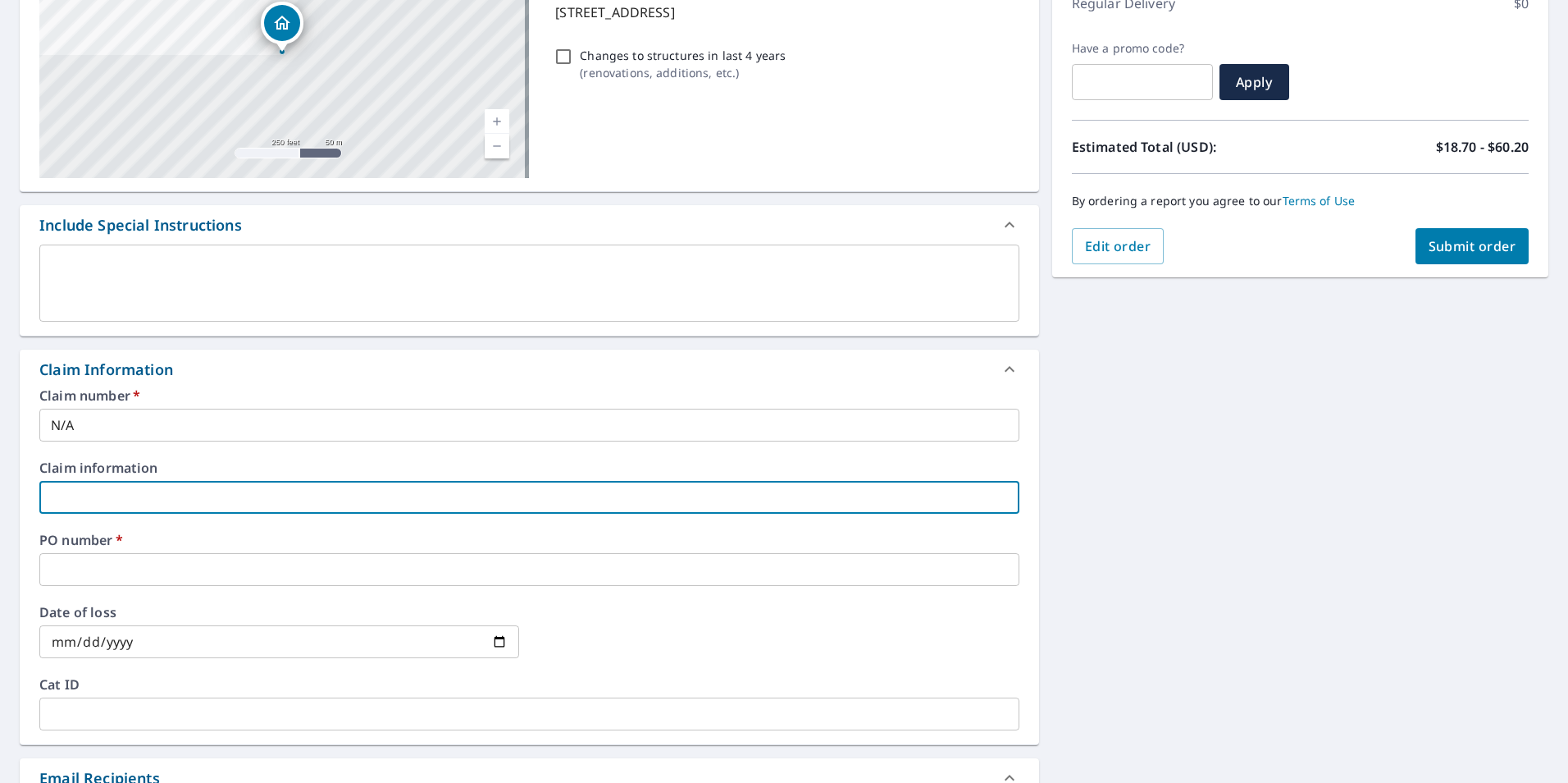
click at [134, 555] on input "text" at bounding box center [530, 569] width 981 height 32
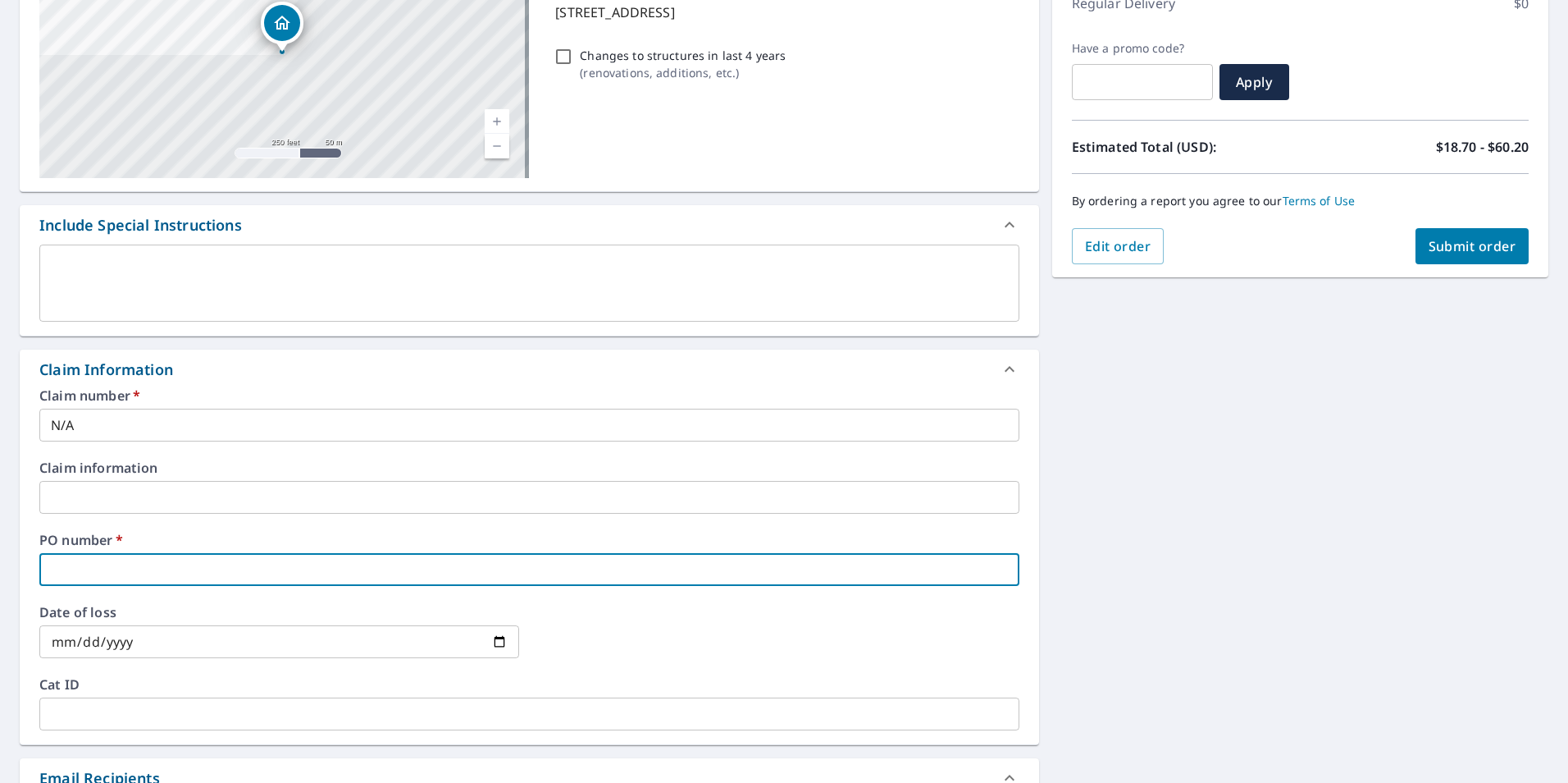
type input "N"
checkbox input "true"
type input "N/"
checkbox input "true"
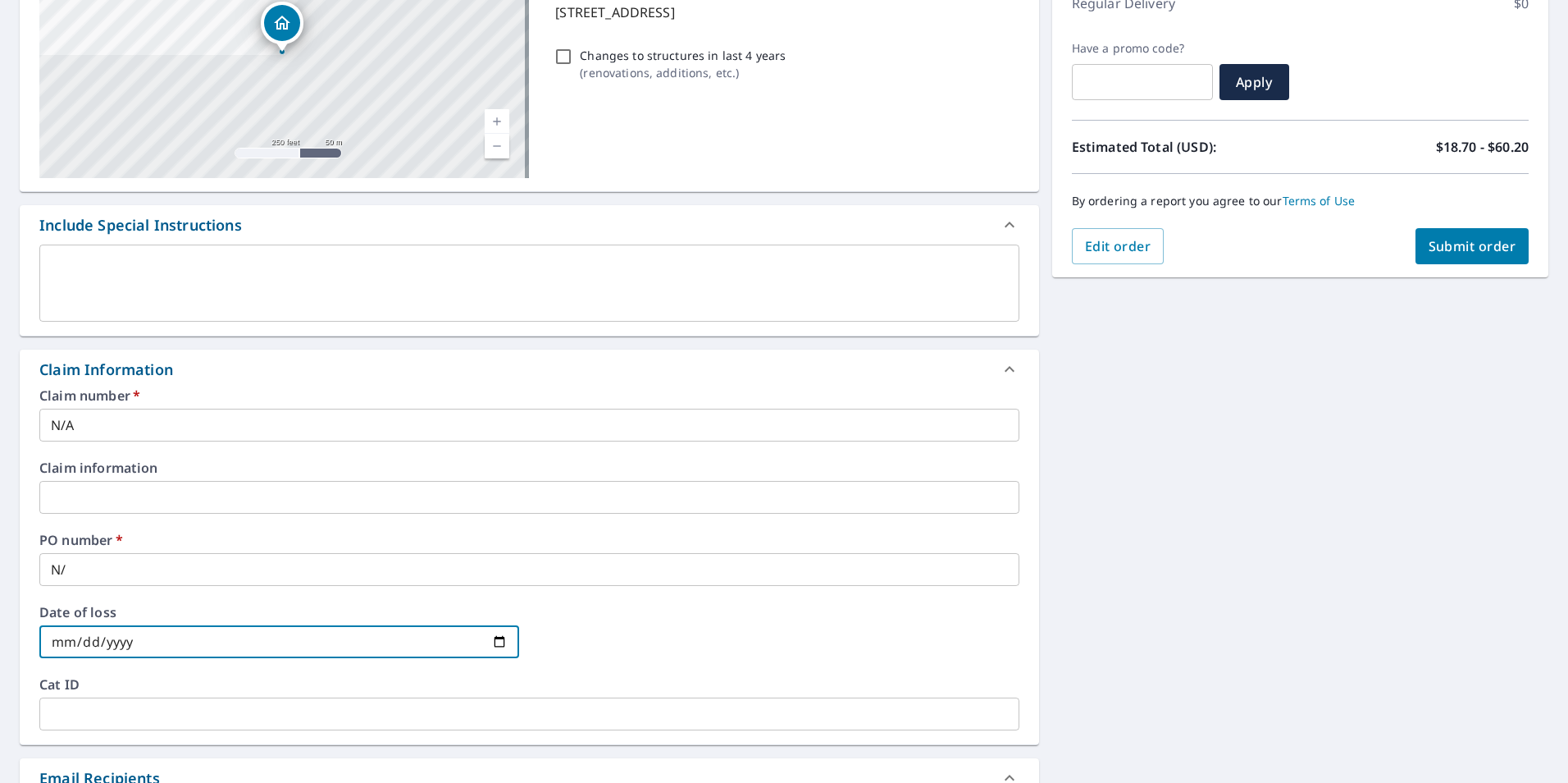
click at [302, 578] on input "N/" at bounding box center [530, 569] width 981 height 32
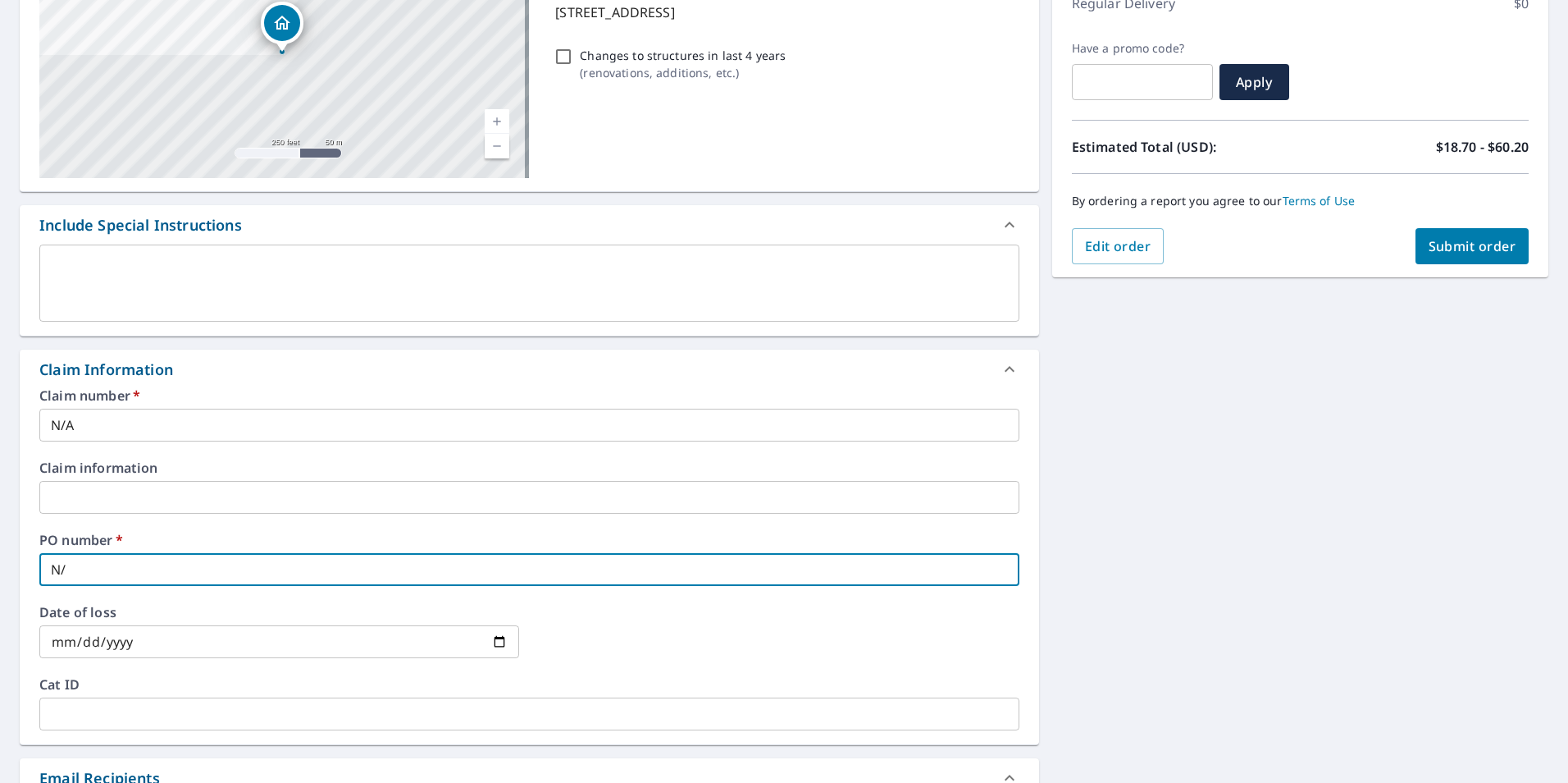
type input "N/A"
checkbox input "true"
type input "N/A"
click at [583, 641] on div at bounding box center [779, 641] width 480 height 72
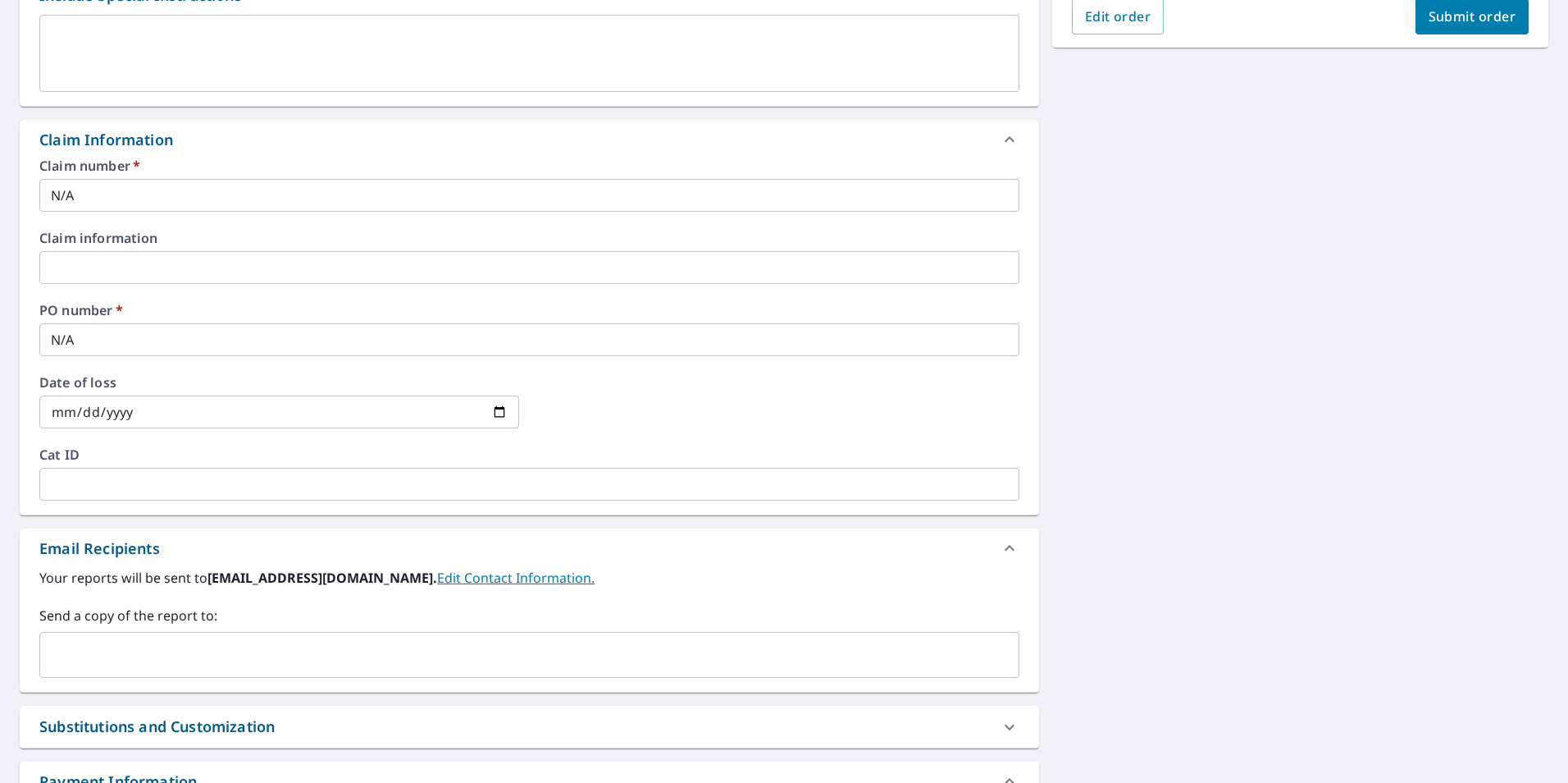
scroll to position [492, 0]
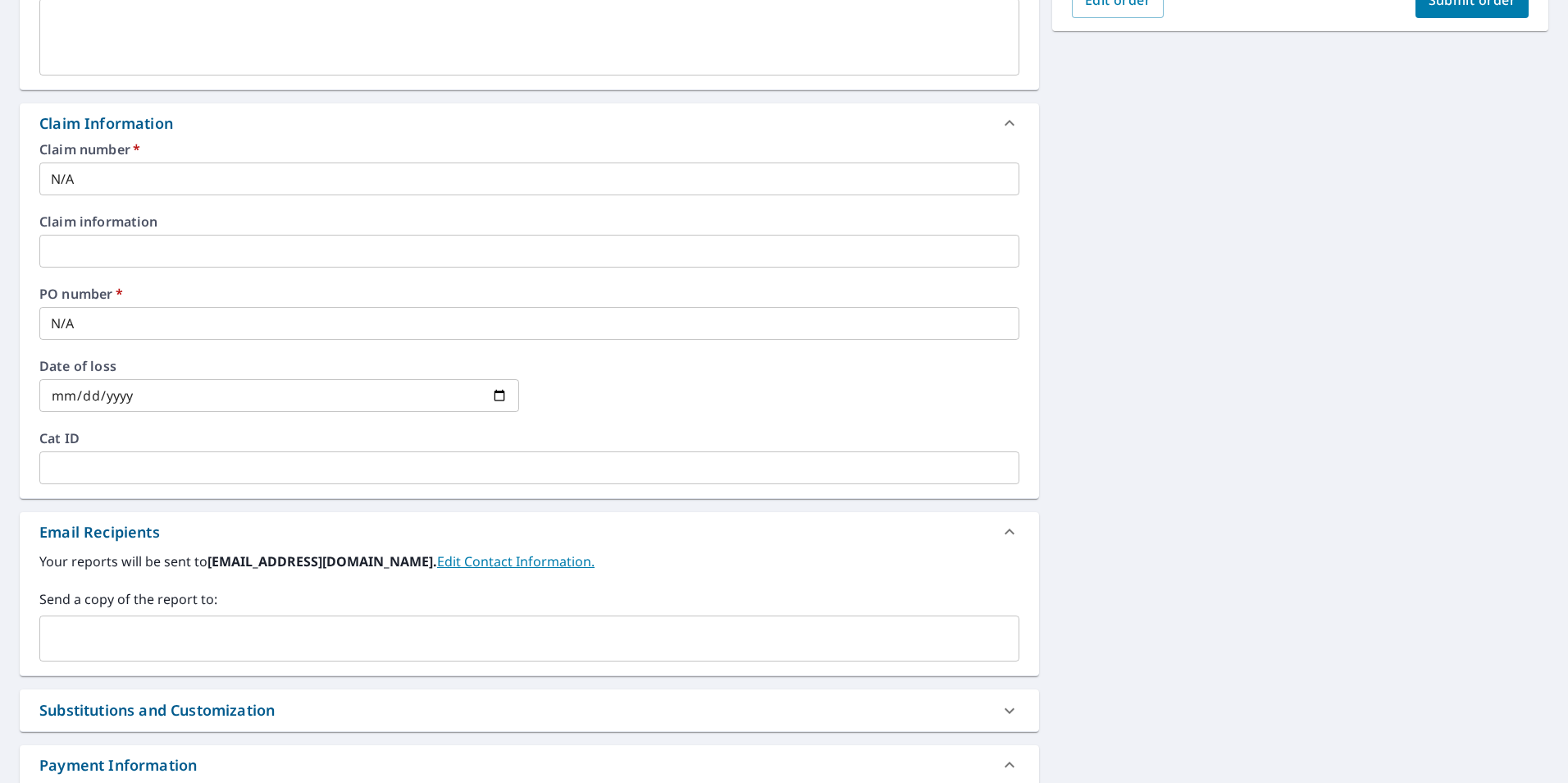
click at [496, 397] on input "date" at bounding box center [279, 395] width 480 height 32
click at [393, 428] on div "Date of loss ​" at bounding box center [530, 395] width 981 height 72
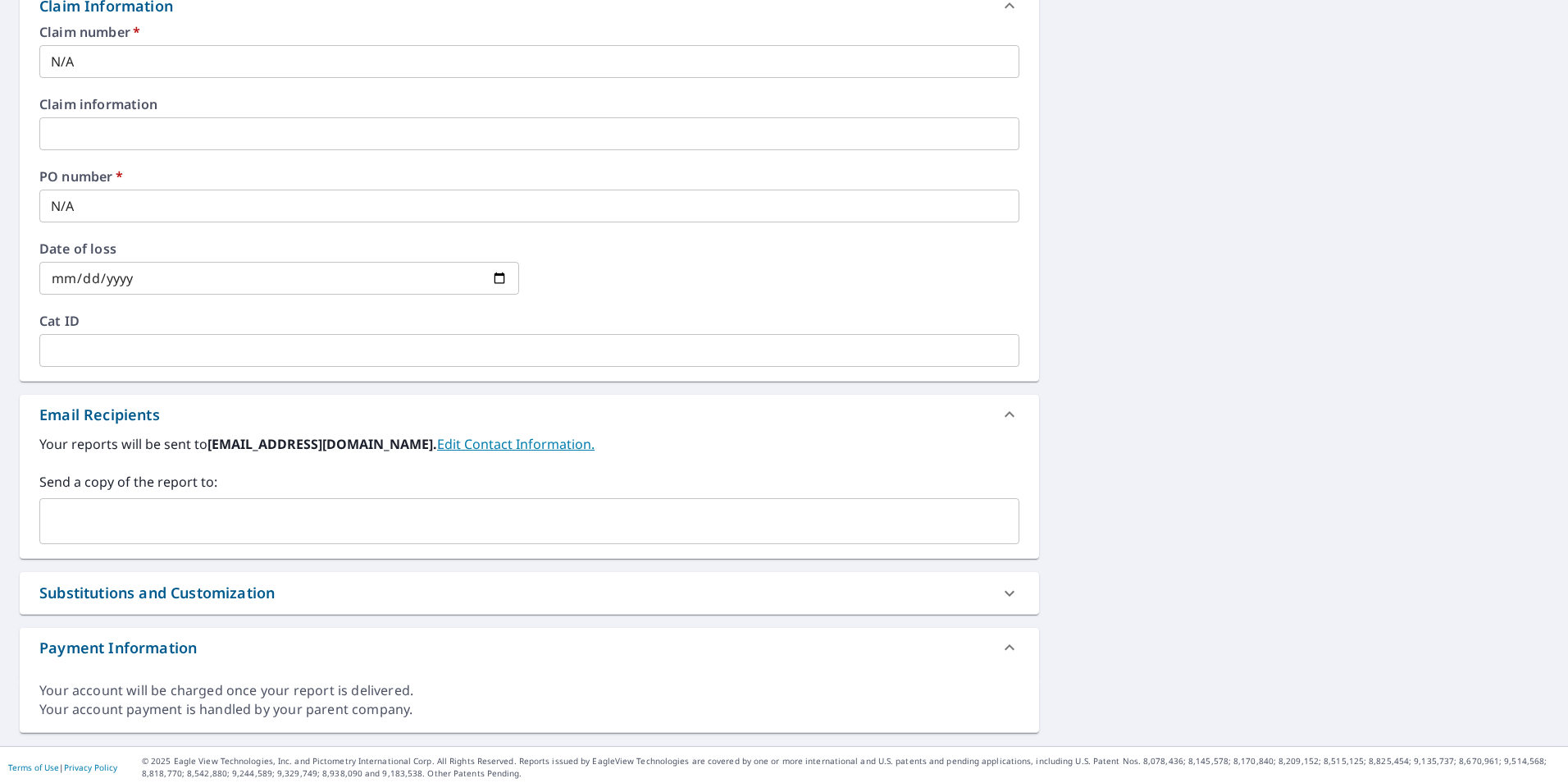
scroll to position [615, 0]
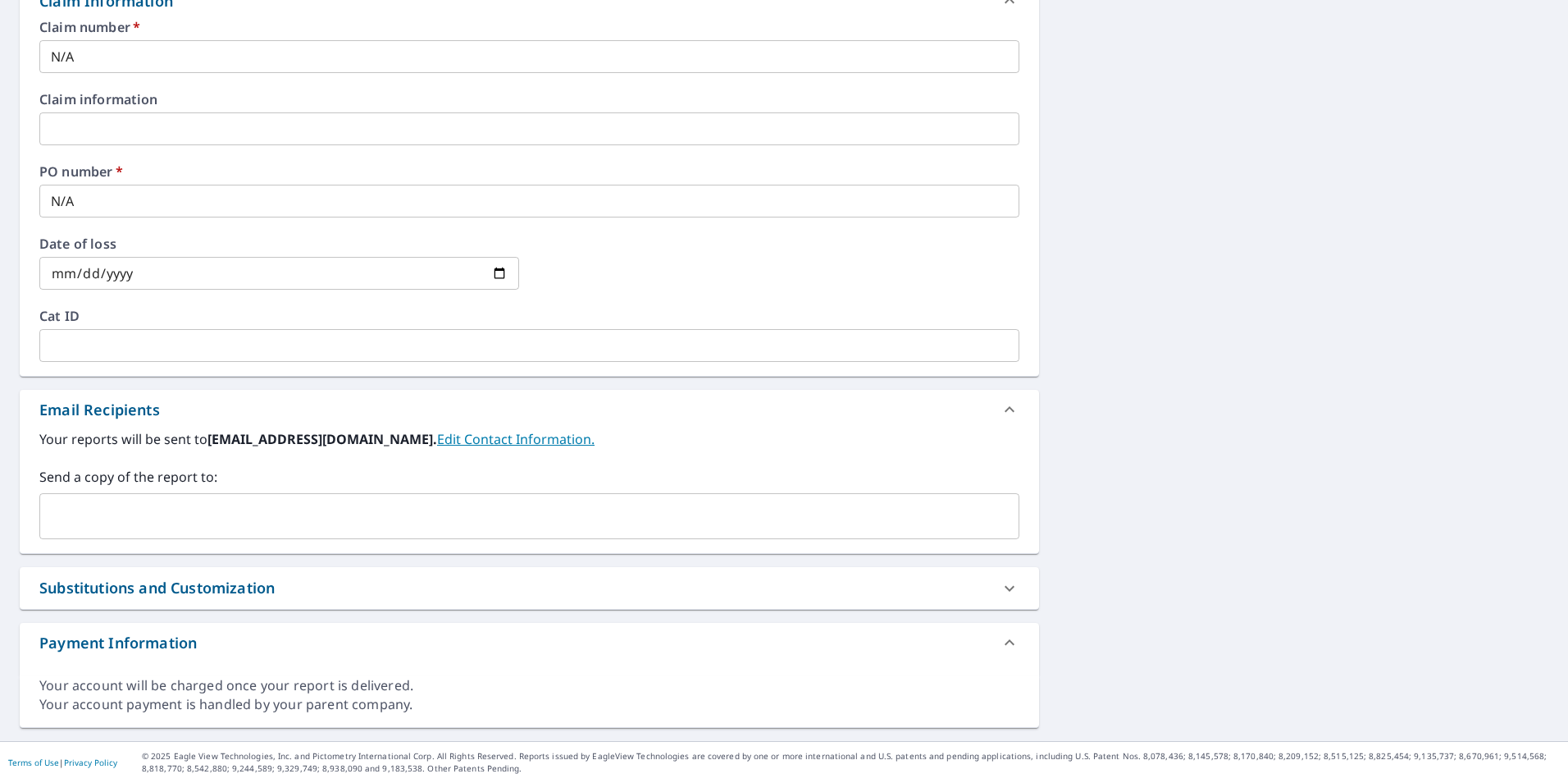
click at [300, 500] on div "​" at bounding box center [530, 516] width 981 height 46
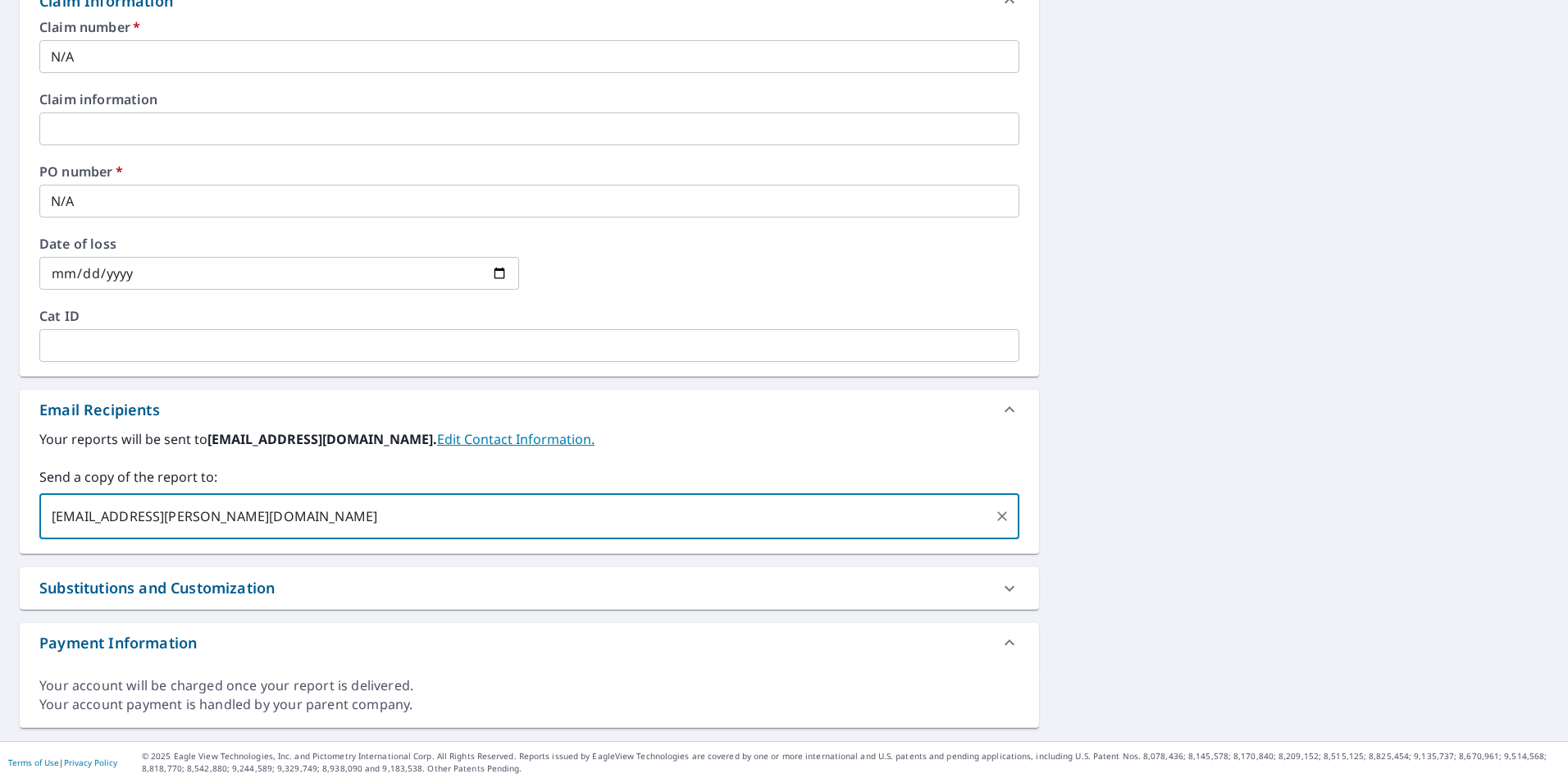
type input "[EMAIL_ADDRESS][PERSON_NAME][DOMAIN_NAME]"
click at [1227, 420] on div "[STREET_ADDRESS] A standard road map Aerial A detailed look from above Labels L…" at bounding box center [784, 139] width 1568 height 1204
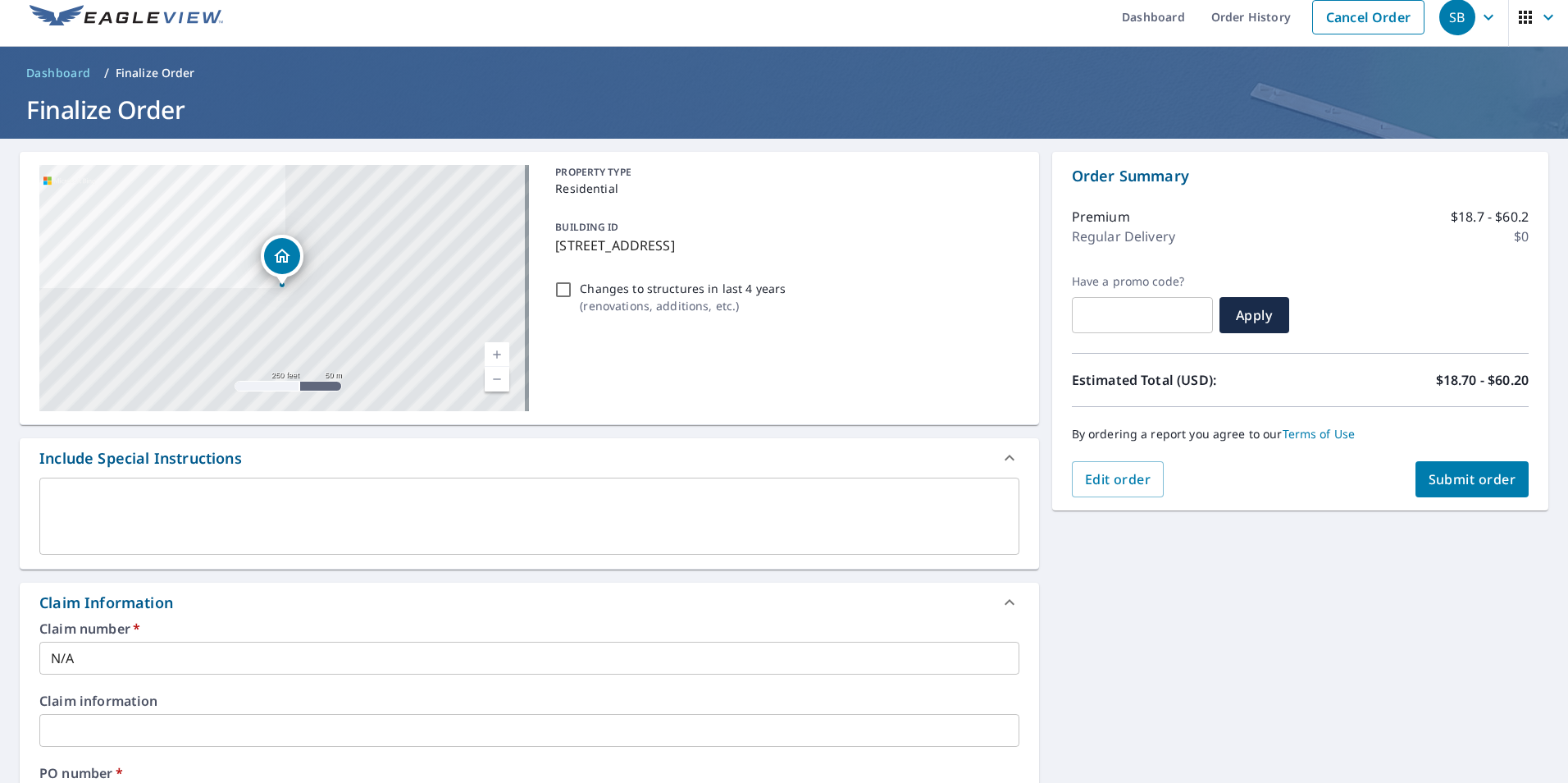
scroll to position [0, 0]
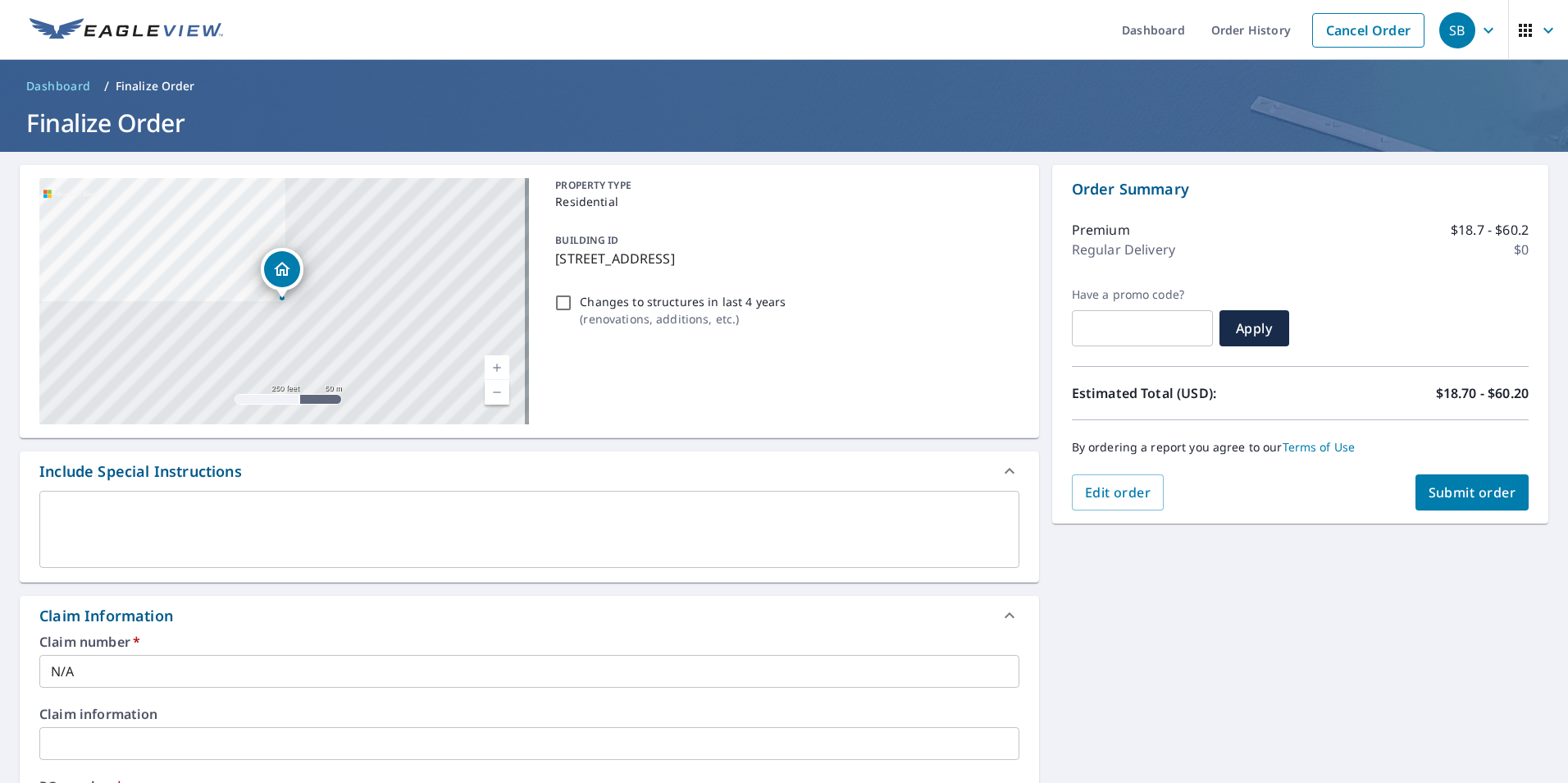
click at [1424, 477] on button "Submit order" at bounding box center [1473, 492] width 114 height 36
checkbox input "true"
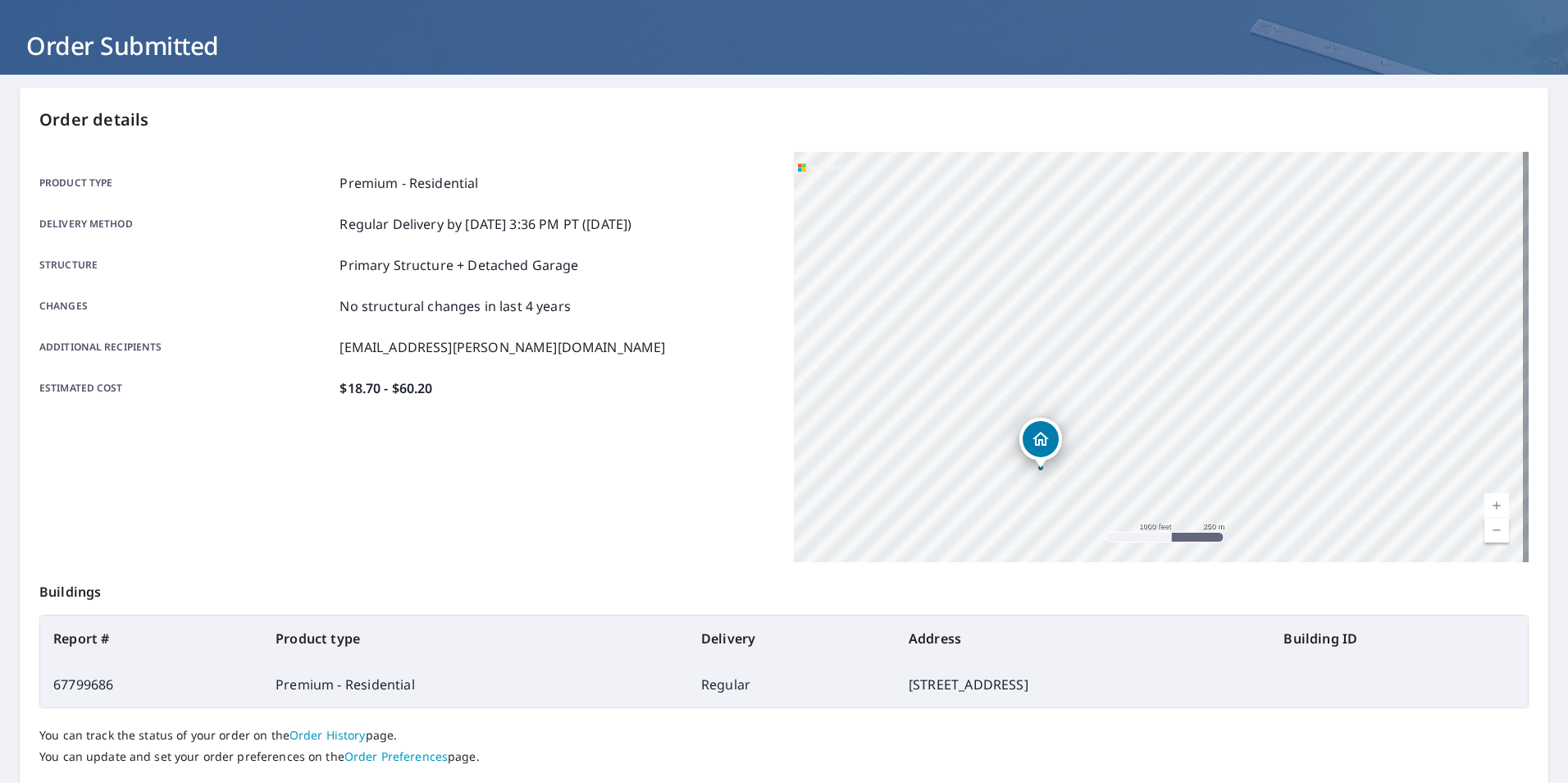
scroll to position [183, 0]
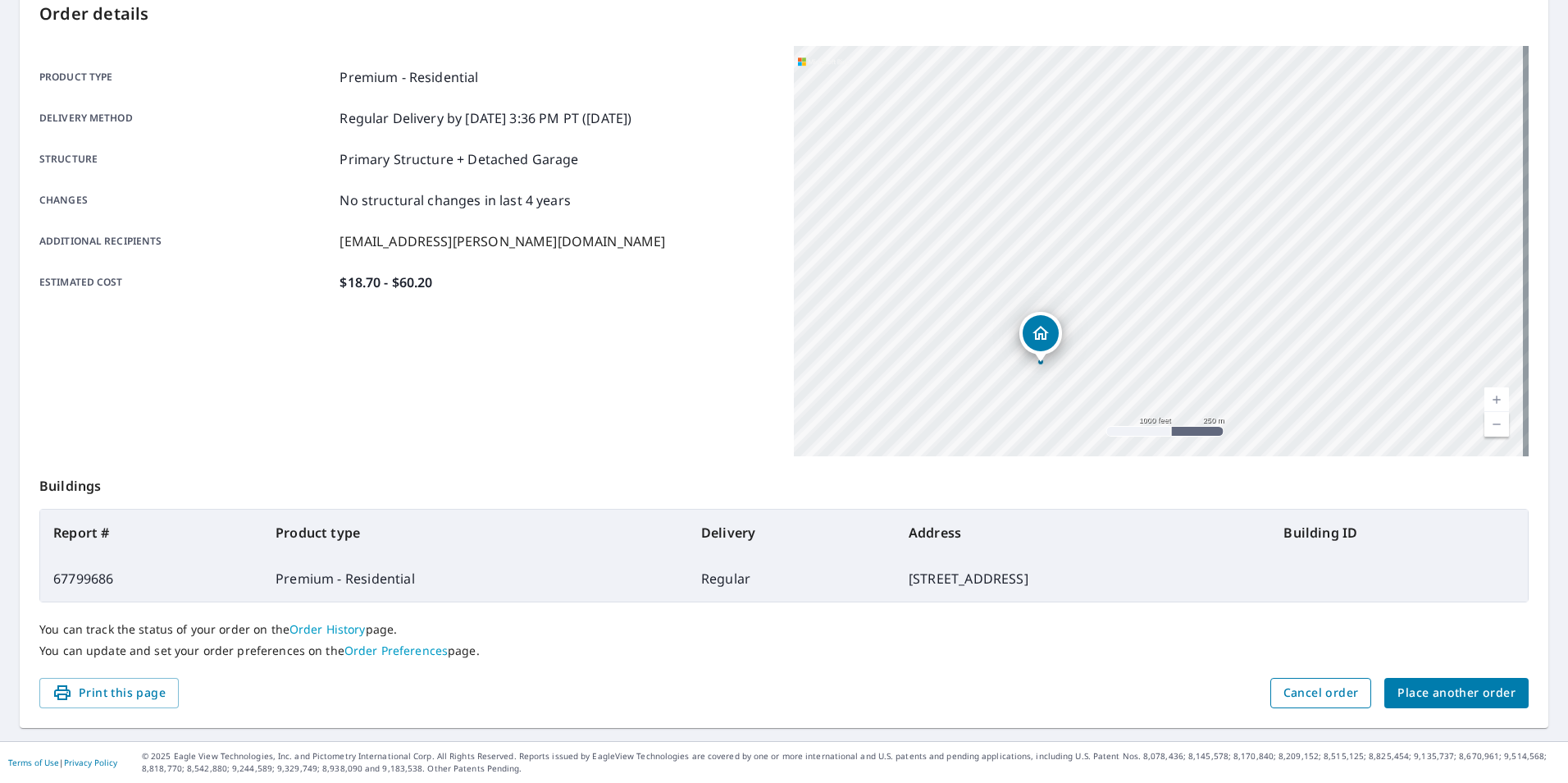
click at [1329, 696] on span "Cancel order" at bounding box center [1322, 693] width 76 height 20
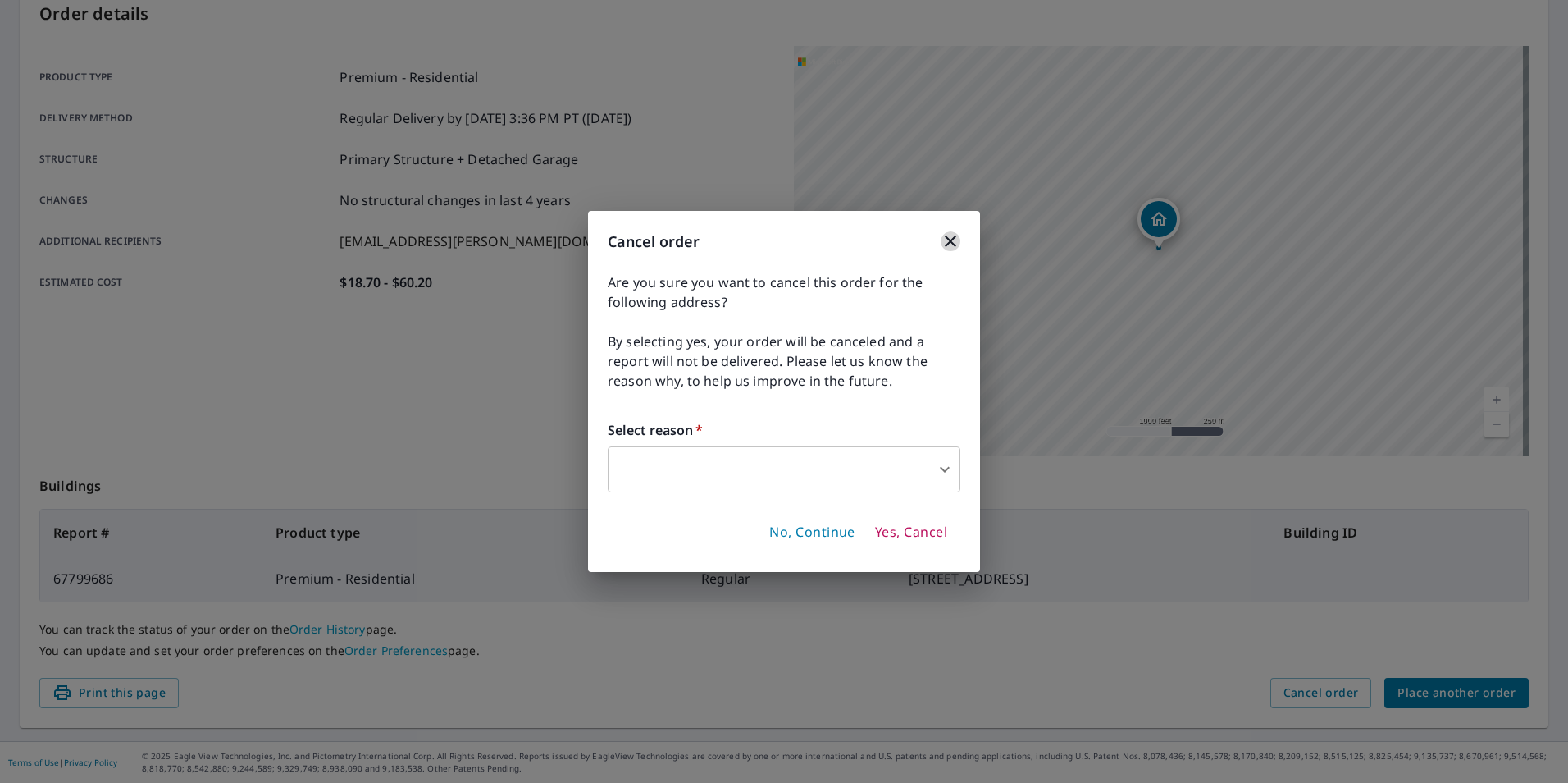
click at [942, 241] on icon "button" at bounding box center [950, 241] width 19 height 19
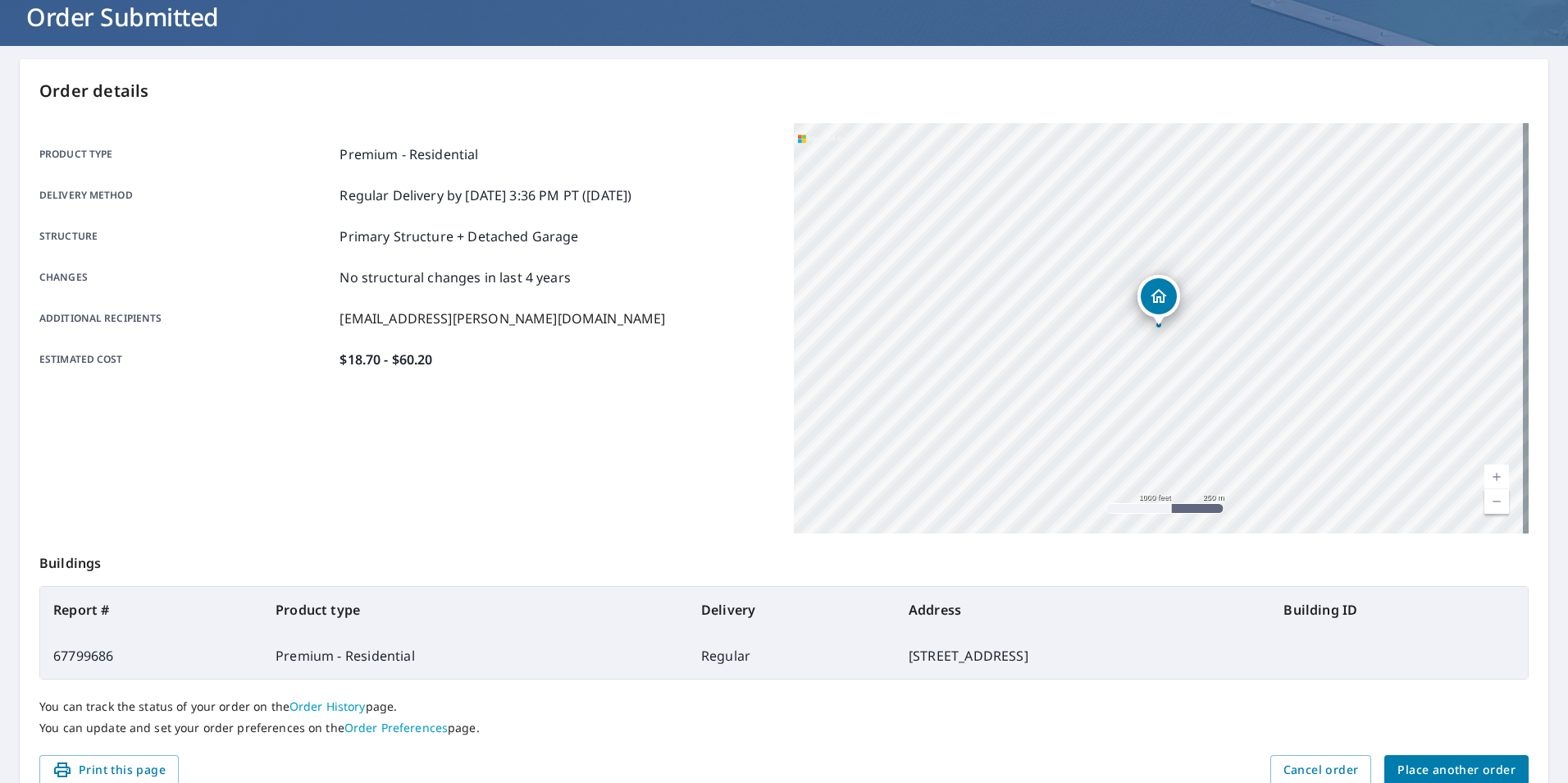
scroll to position [0, 0]
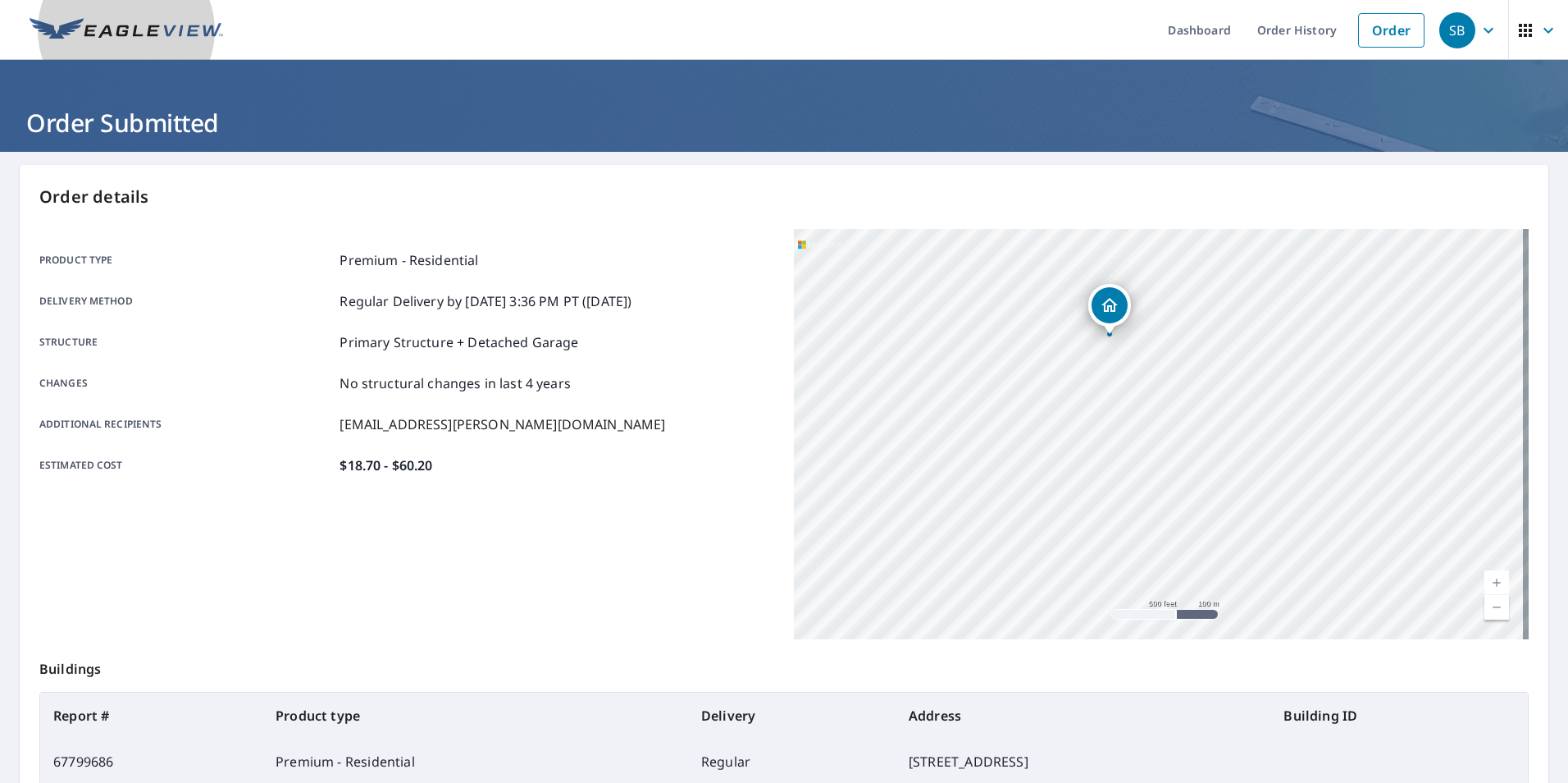
click at [90, 24] on img at bounding box center [126, 31] width 193 height 25
